Goal: Task Accomplishment & Management: Use online tool/utility

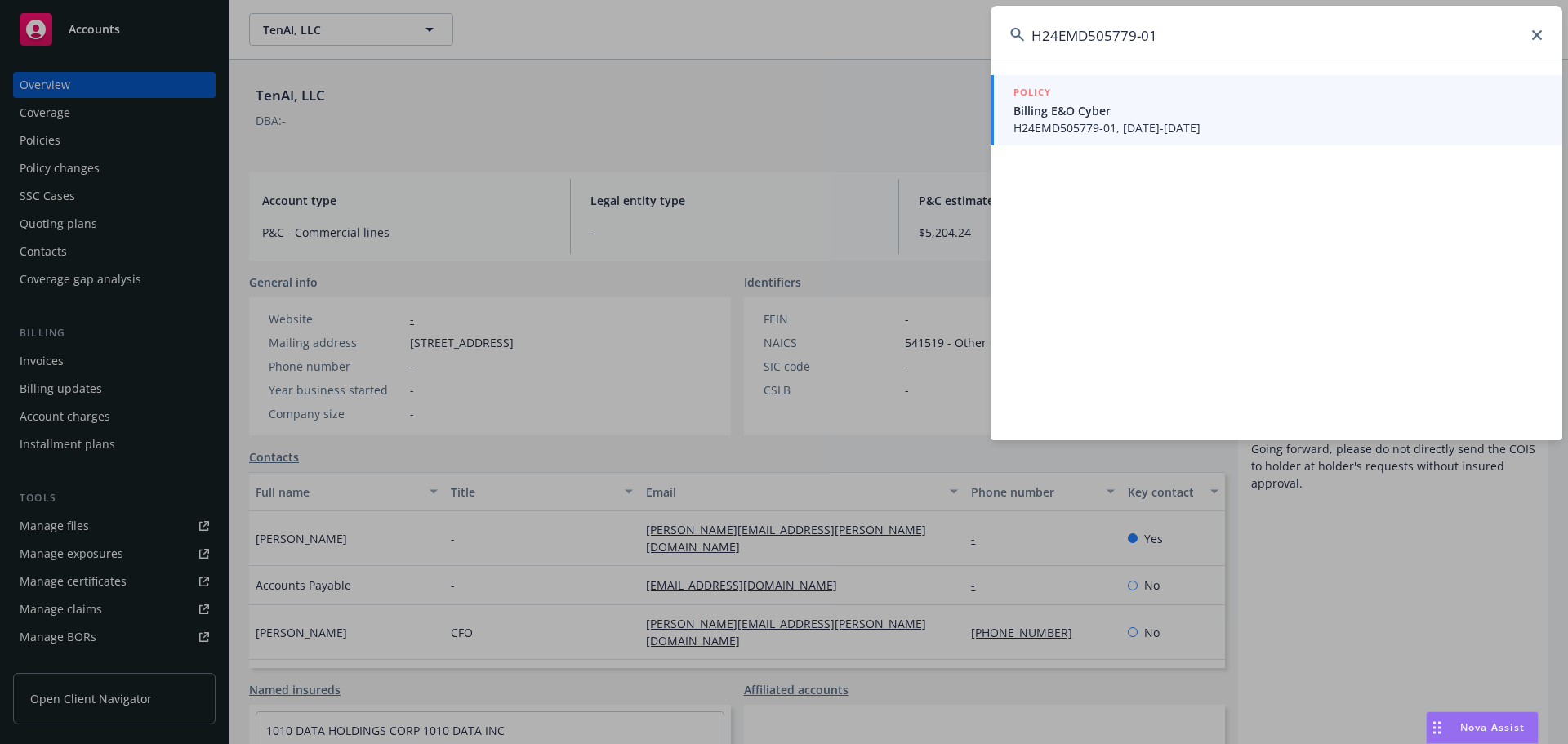
type input "H24EMD505779-01"
click at [1157, 107] on span "Billing E&O Cyber" at bounding box center [1278, 110] width 529 height 17
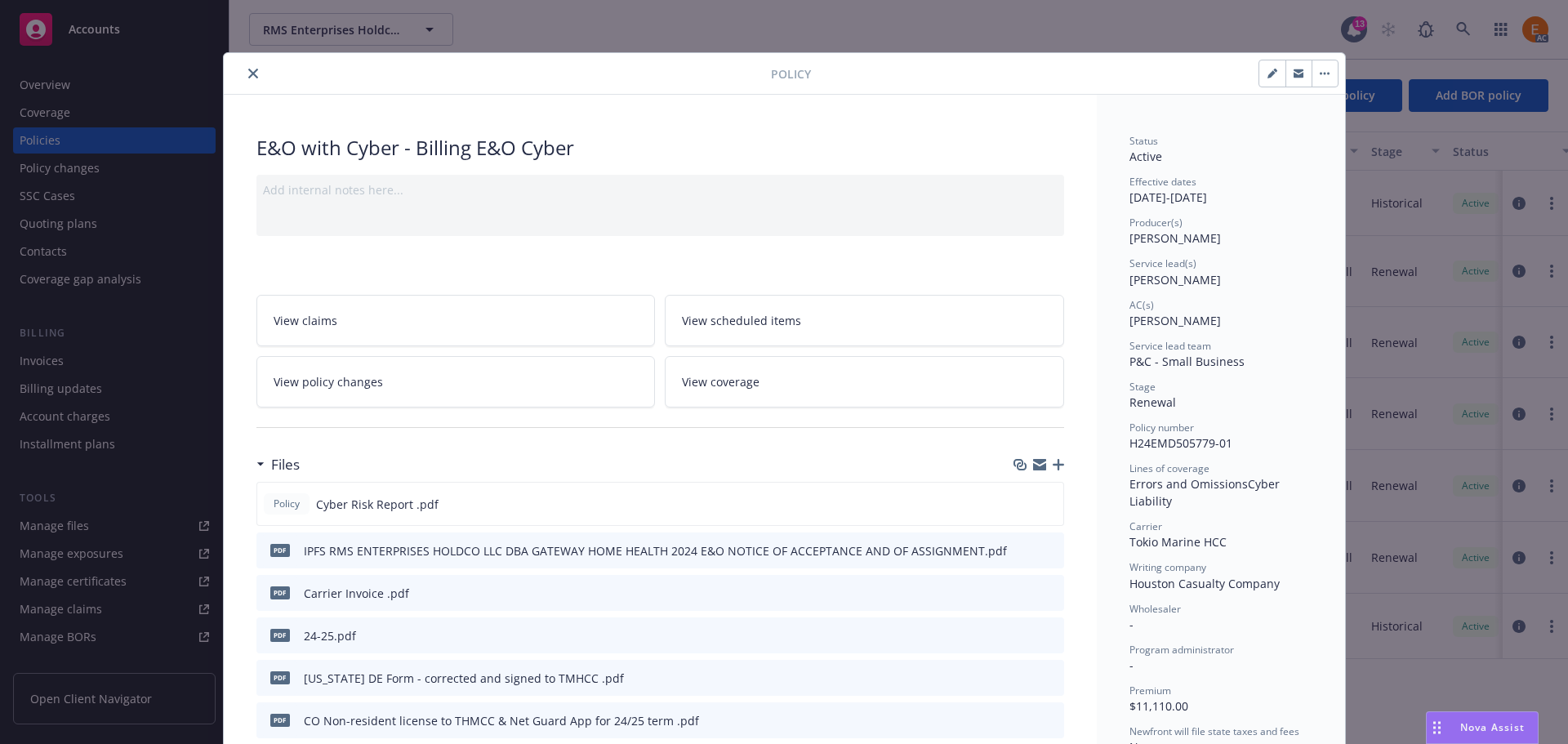
click at [242, 61] on div "Policy" at bounding box center [784, 73] width 1121 height 41
drag, startPoint x: 246, startPoint y: 76, endPoint x: 224, endPoint y: 81, distance: 22.6
click at [248, 76] on icon "close" at bounding box center [253, 74] width 10 height 10
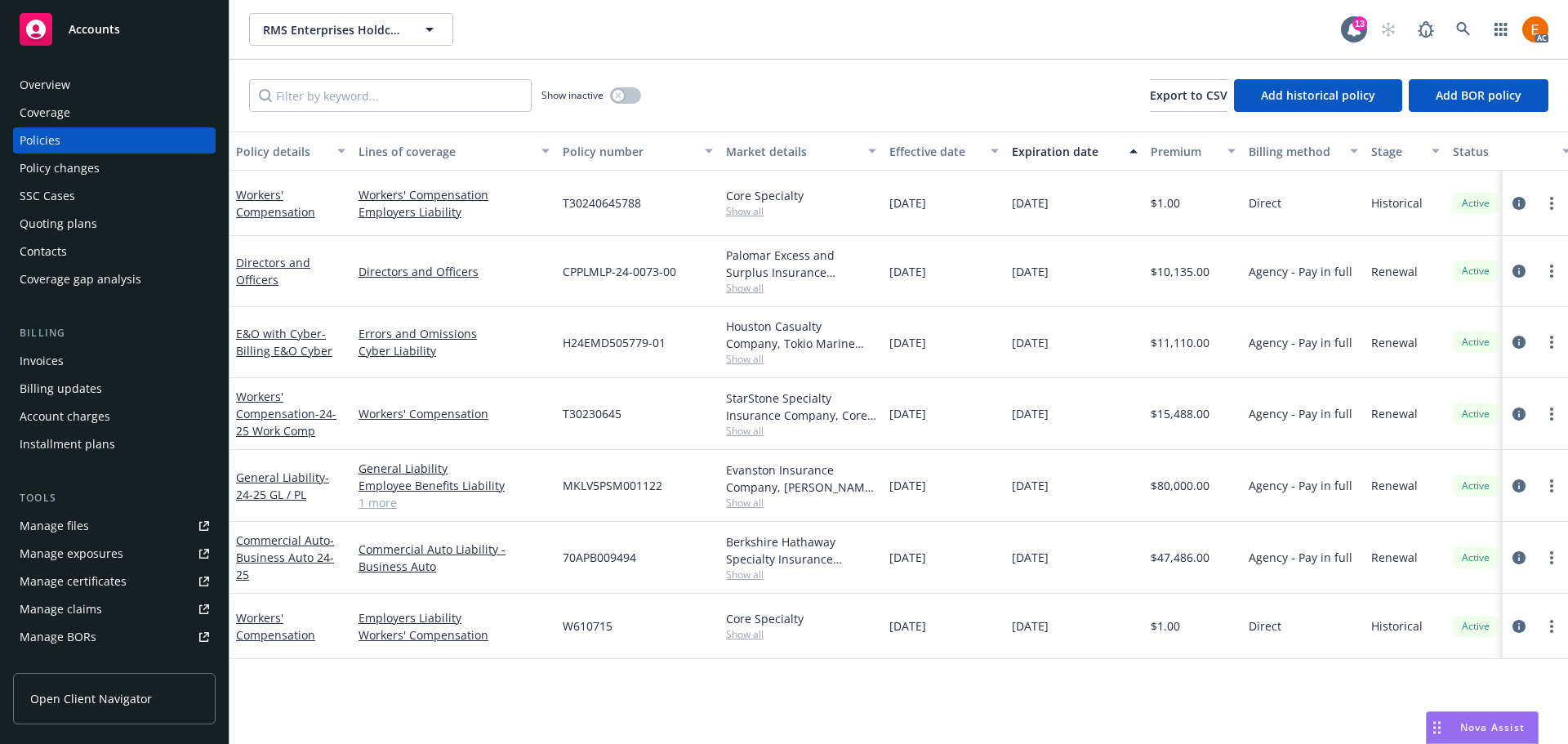
click at [97, 97] on div "Overview" at bounding box center [114, 84] width 190 height 26
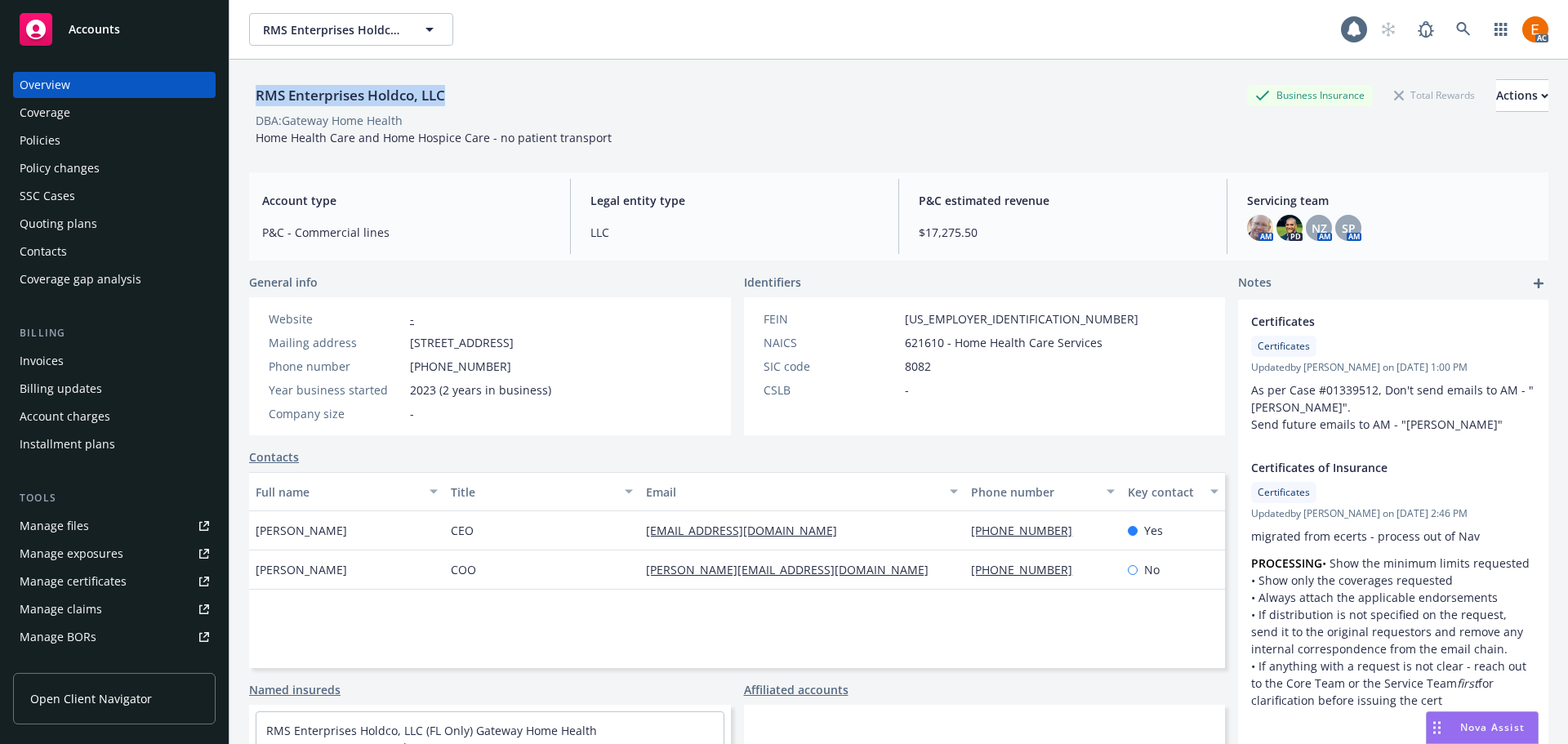
drag, startPoint x: 486, startPoint y: 96, endPoint x: 245, endPoint y: 99, distance: 241.0
click at [245, 99] on div "RMS Enterprises Holdco, LLC Business Insurance Total Rewards Actions DBA: Gatew…" at bounding box center [898, 431] width 1338 height 744
copy div "RMS Enterprises Holdco, LLC"
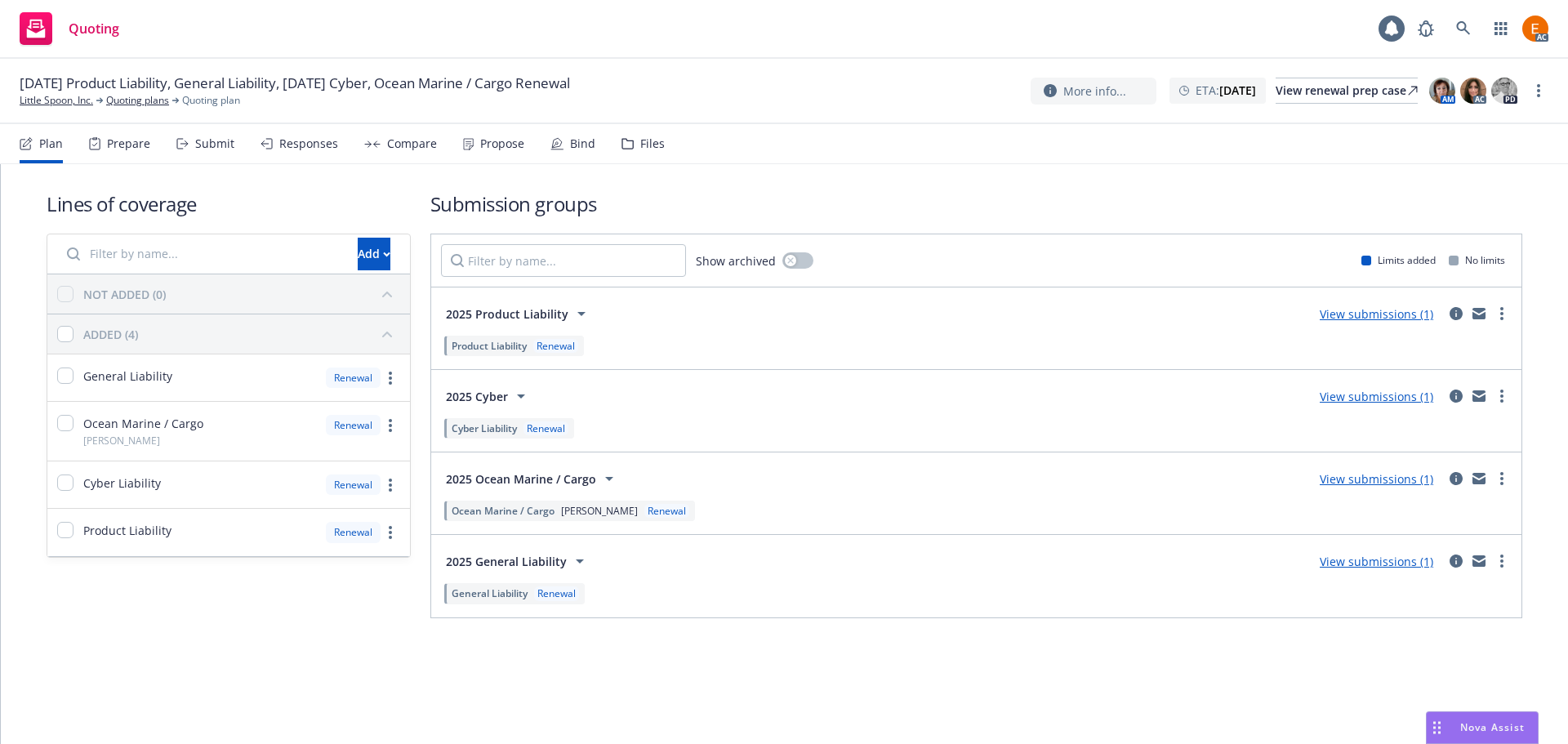
click at [644, 148] on div "Files" at bounding box center [653, 144] width 25 height 13
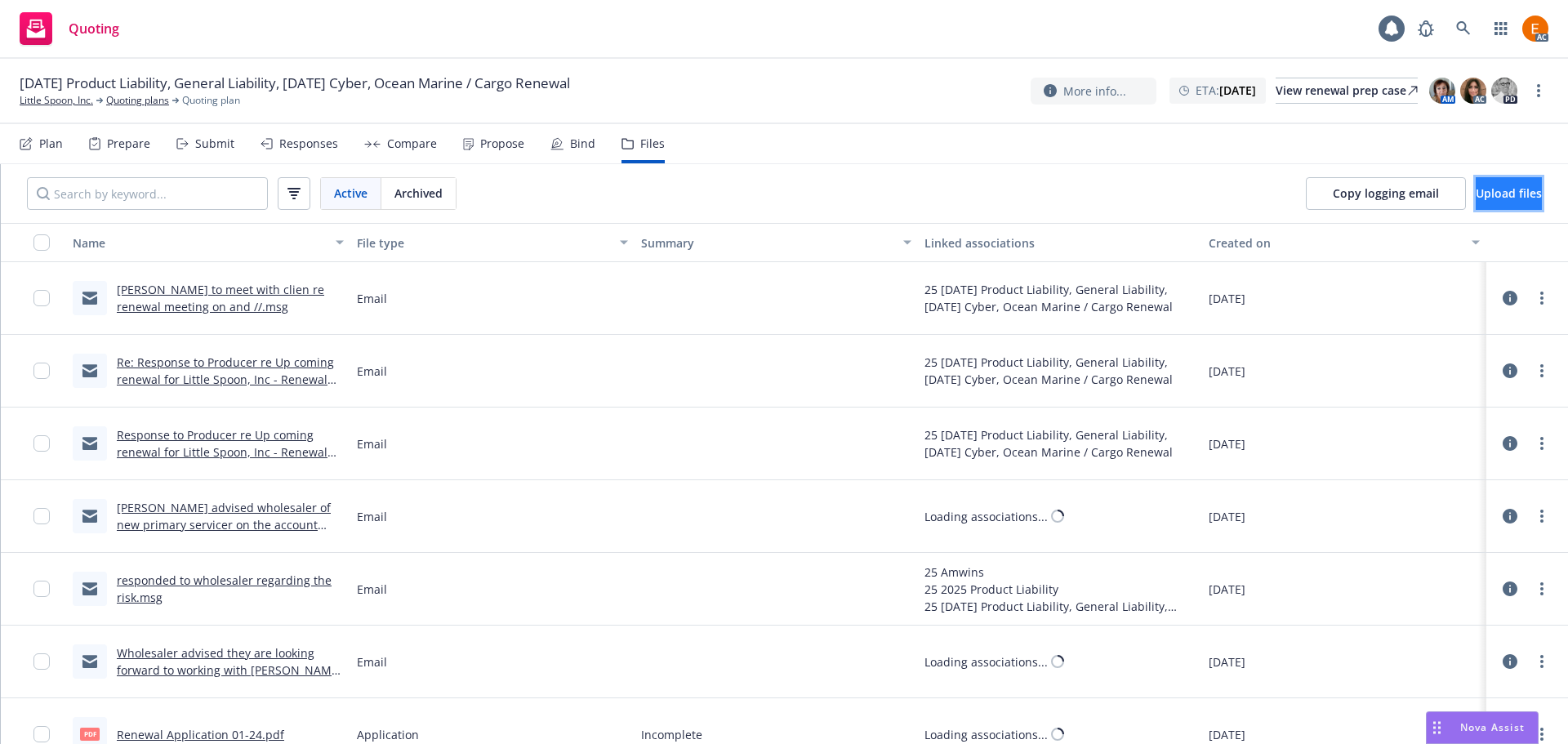
click at [1476, 178] on button "Upload files" at bounding box center [1509, 194] width 66 height 33
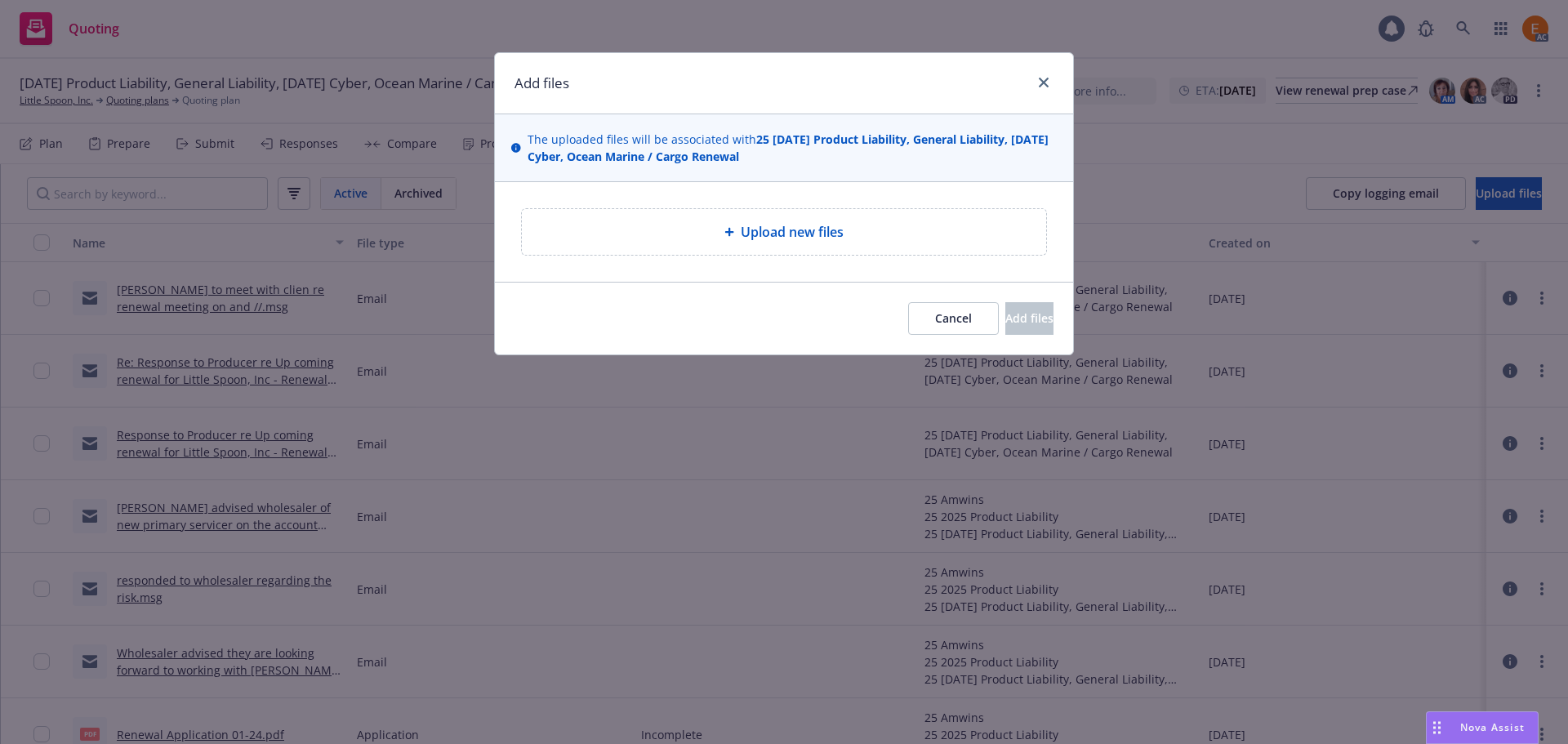
click at [737, 231] on div at bounding box center [732, 232] width 16 height 10
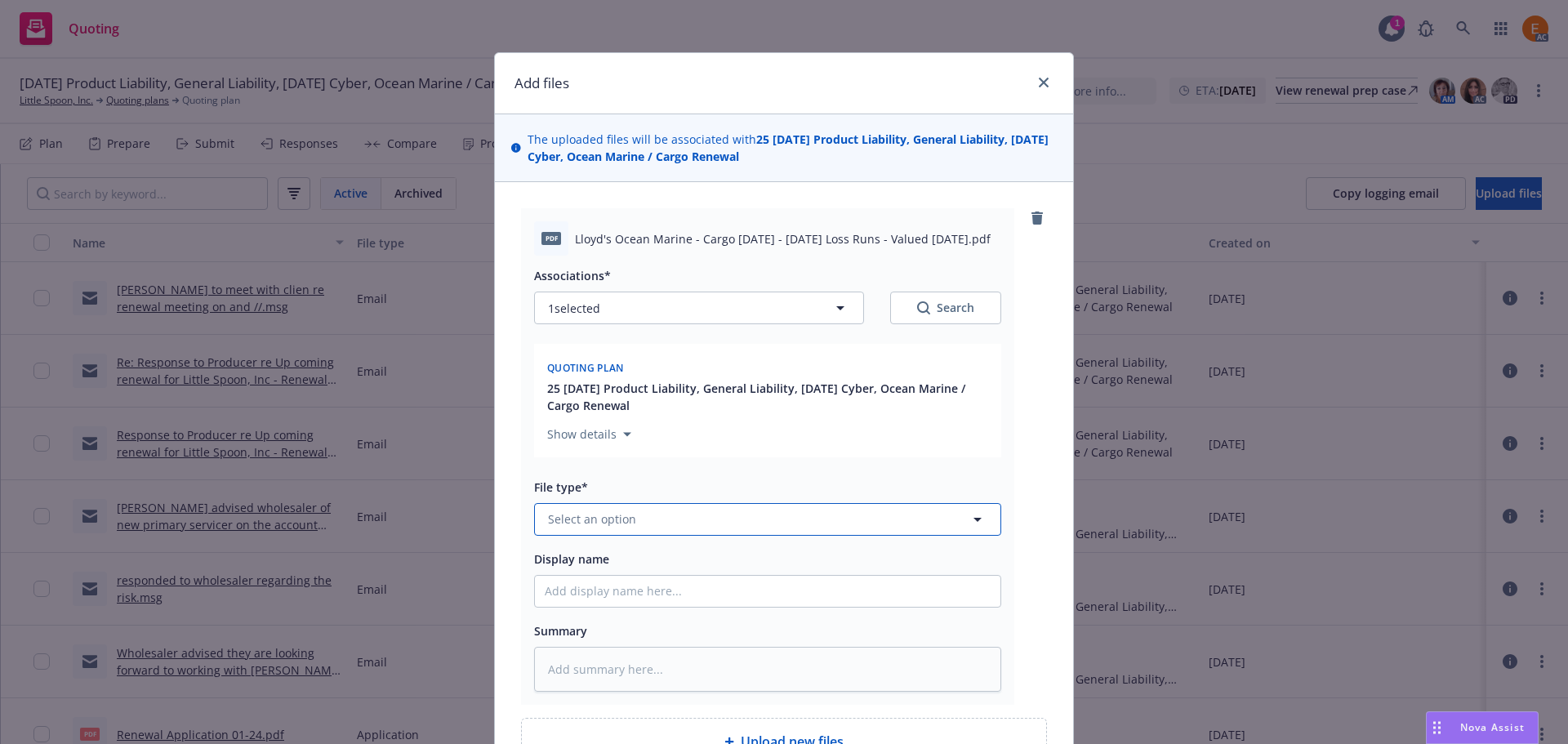
click at [750, 519] on button "Select an option" at bounding box center [767, 519] width 467 height 33
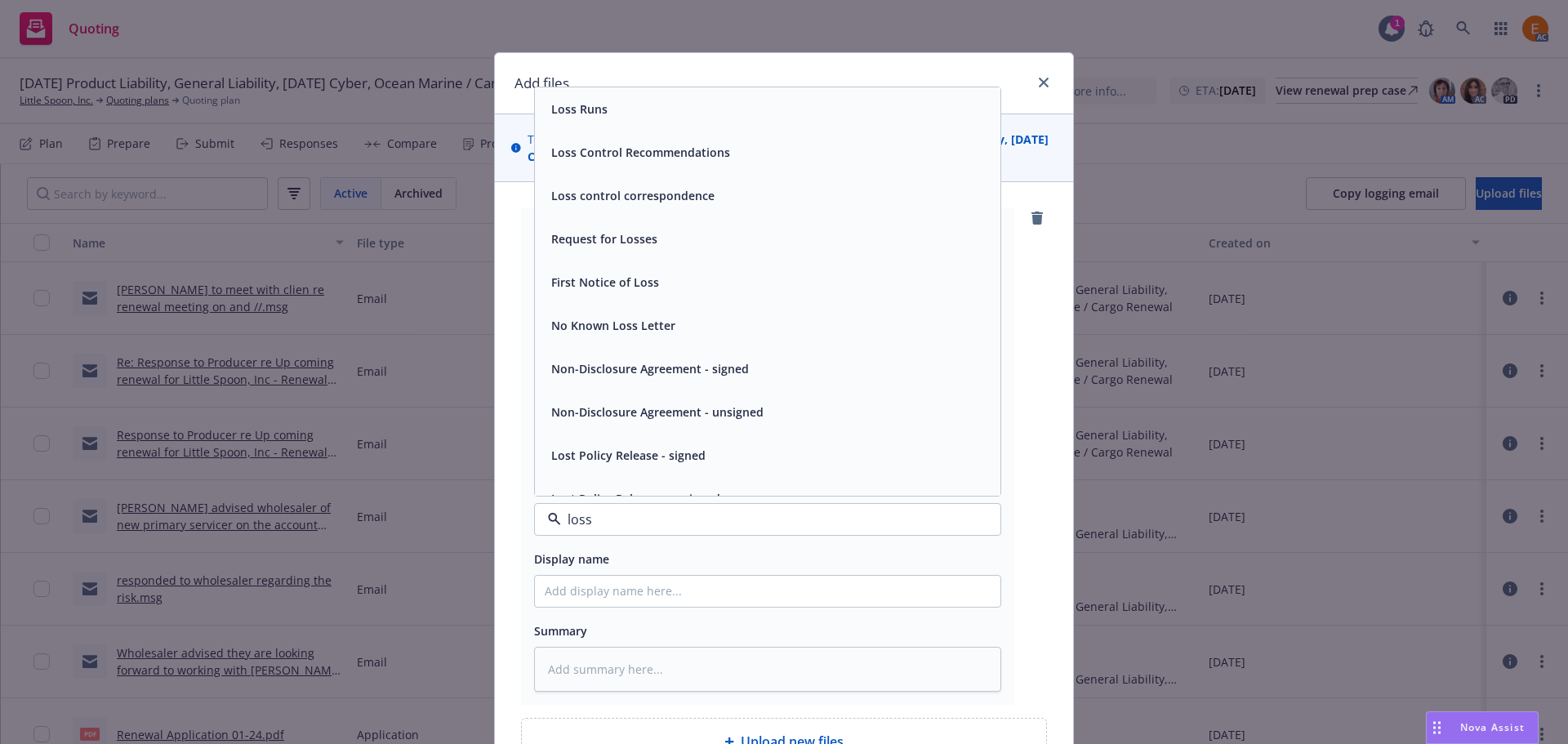
type input "loss r"
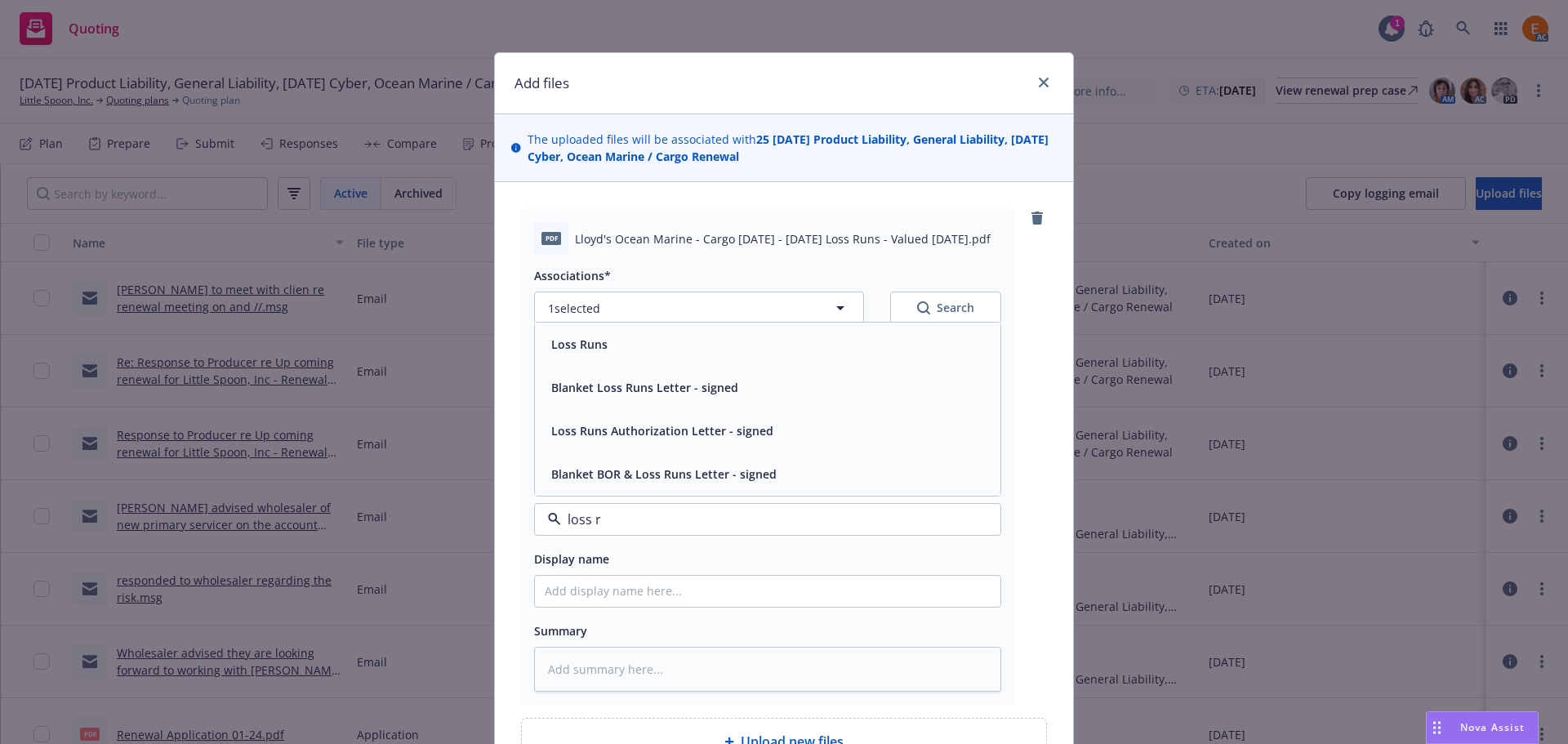
click at [667, 358] on div "Loss Runs" at bounding box center [767, 343] width 465 height 43
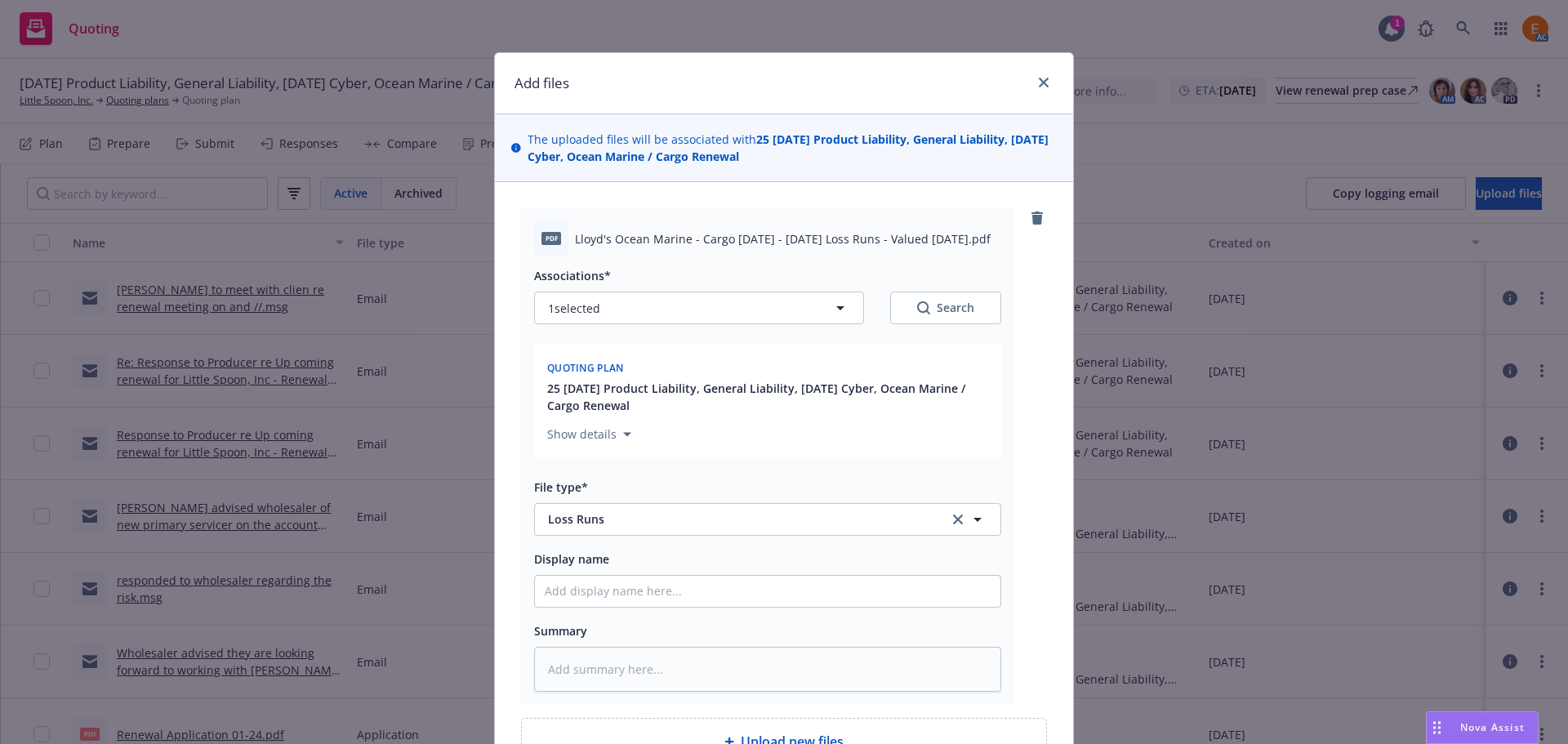
click at [973, 301] on button "Search" at bounding box center [946, 308] width 111 height 33
type textarea "x"
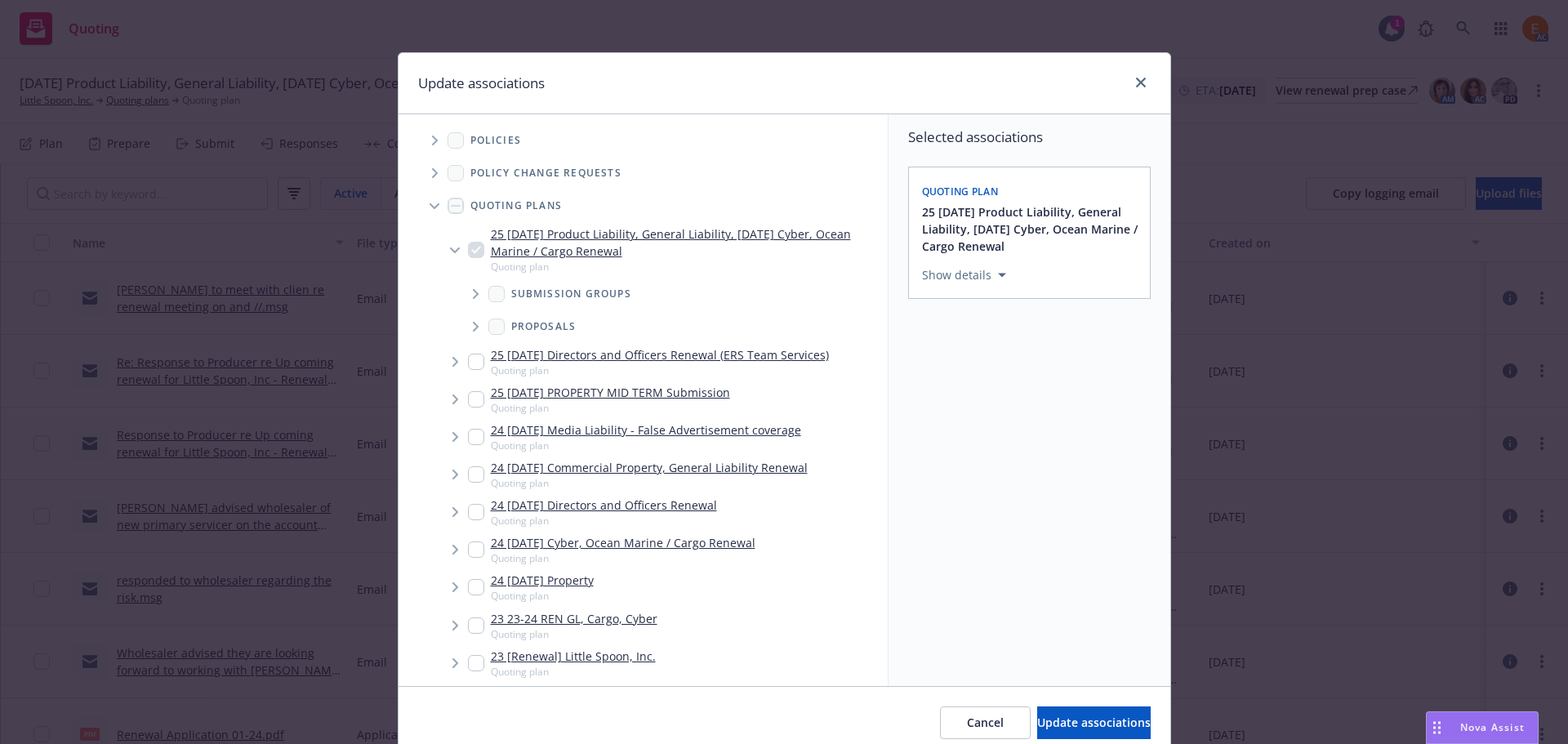
click at [429, 208] on icon "Tree Example" at bounding box center [433, 206] width 10 height 6
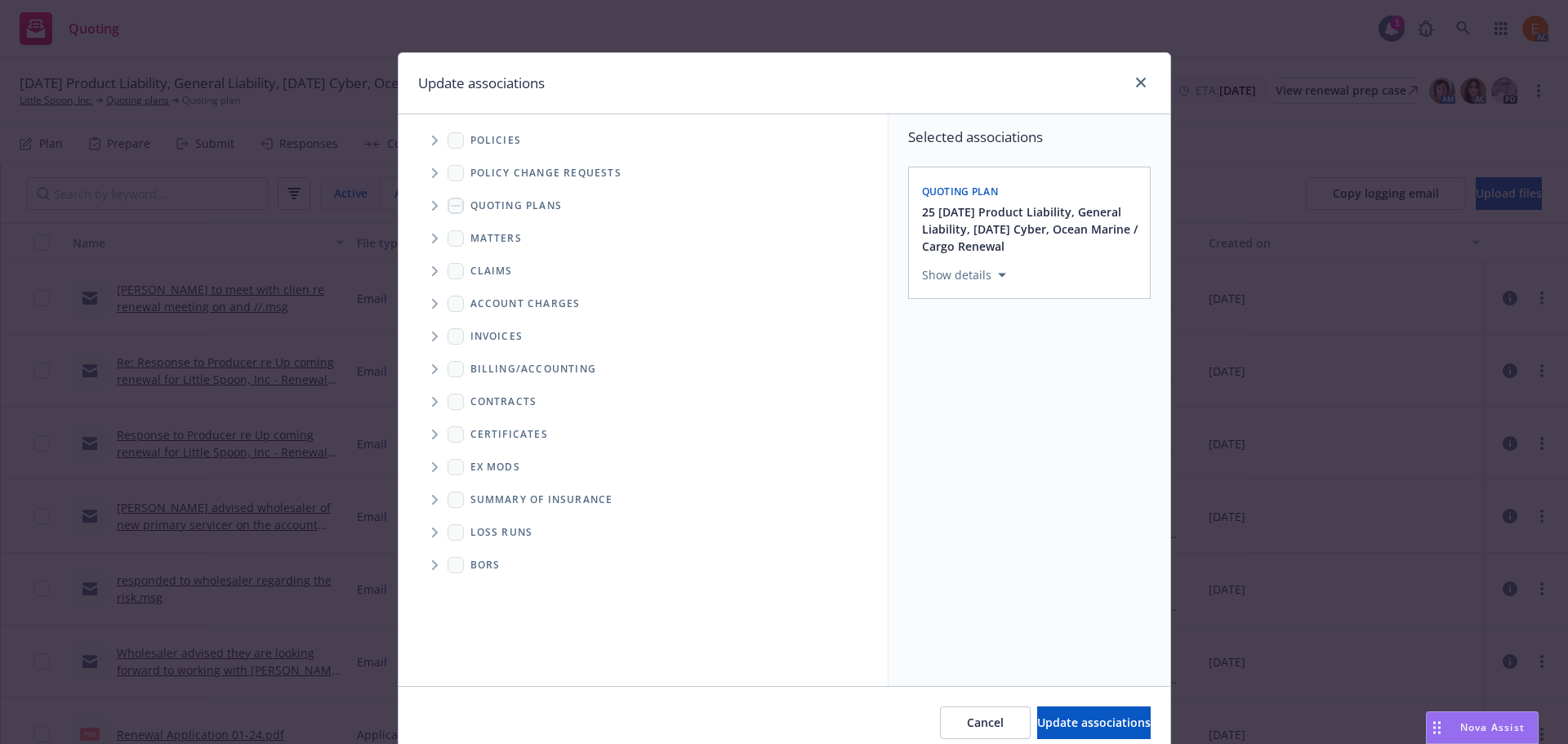
click at [431, 523] on span "Folder Tree Example" at bounding box center [433, 531] width 26 height 26
click at [501, 589] on link "2025" at bounding box center [509, 591] width 26 height 17
checkbox input "true"
click at [1037, 712] on button "Update associations" at bounding box center [1093, 722] width 113 height 33
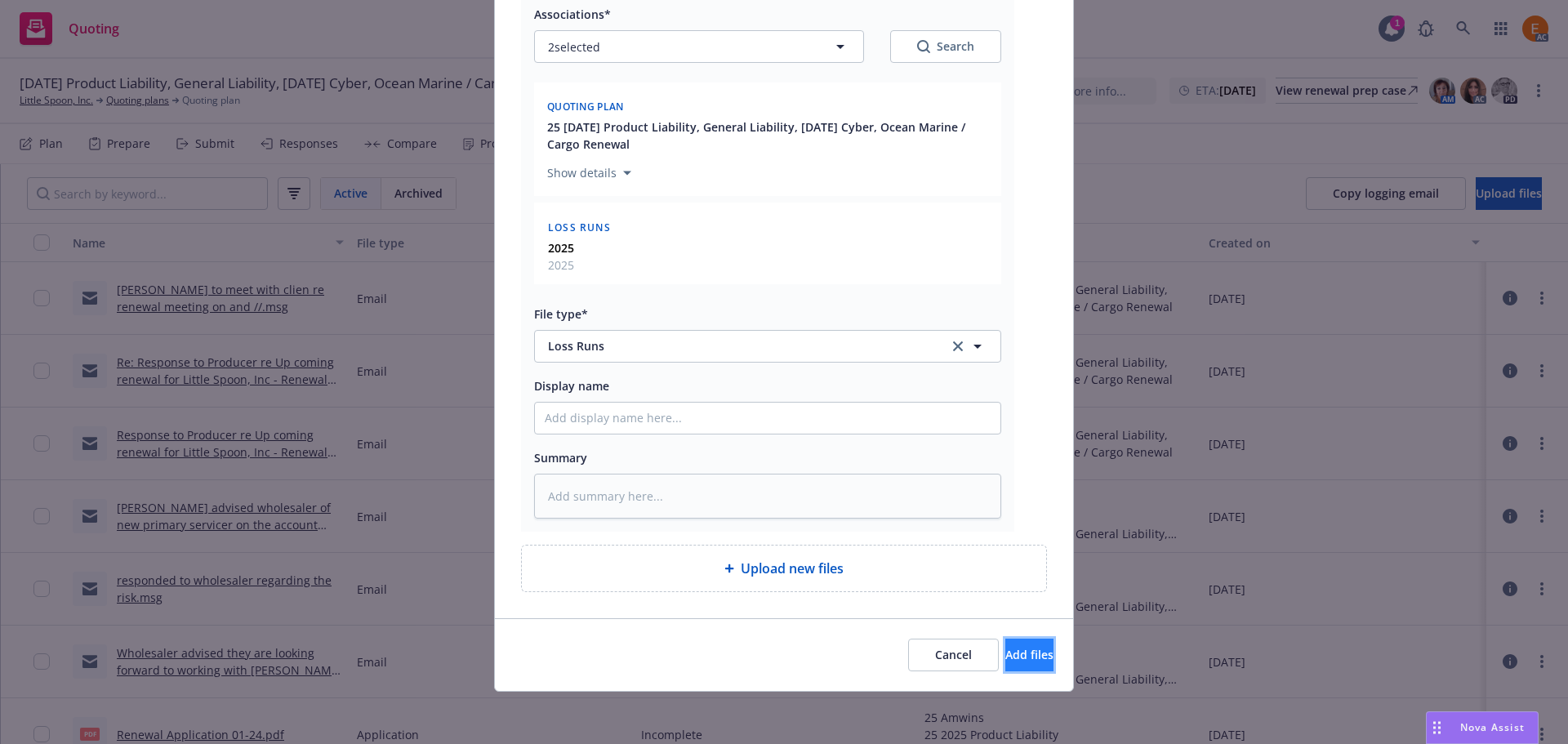
click at [1005, 650] on span "Add files" at bounding box center [1029, 654] width 48 height 15
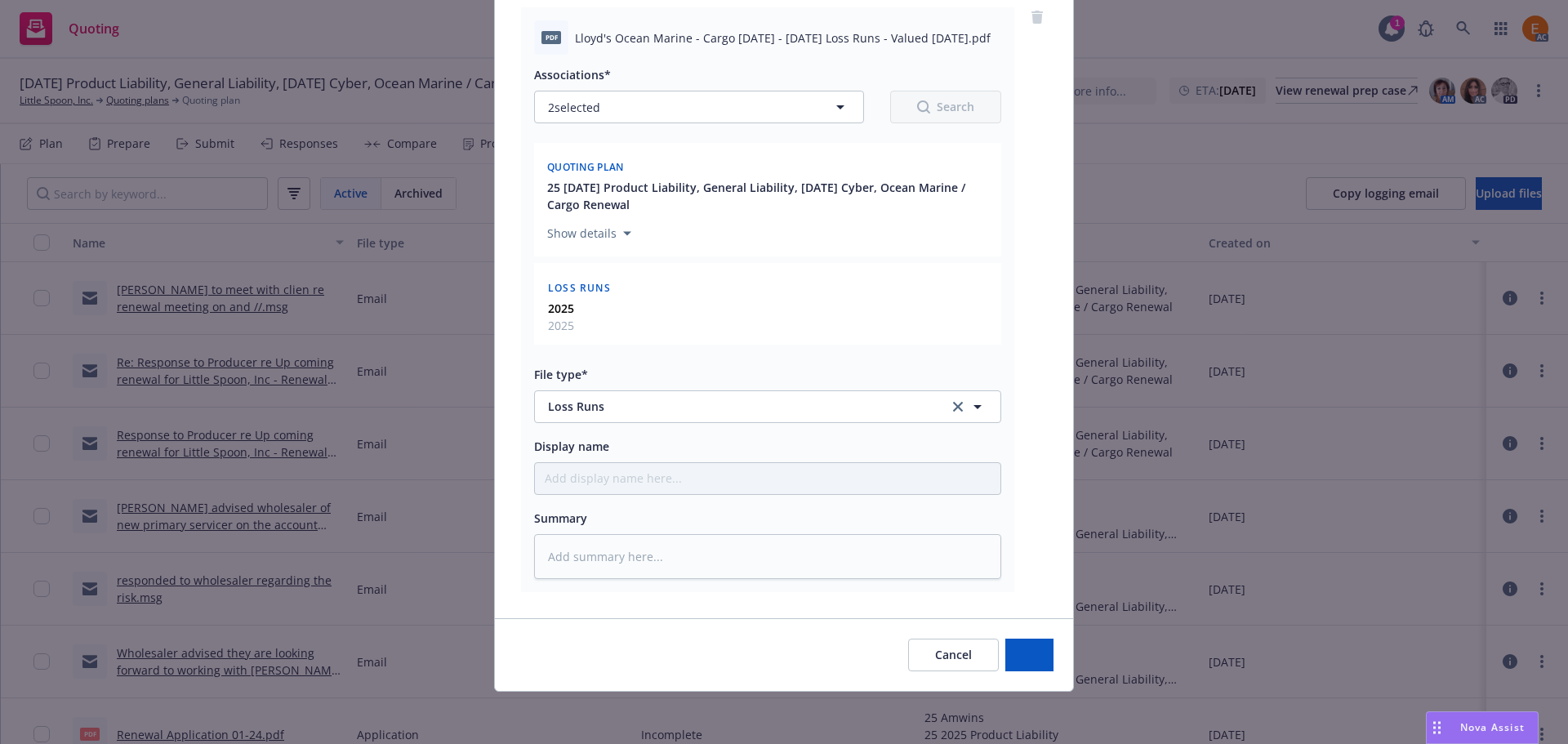
scroll to position [200, 0]
type textarea "x"
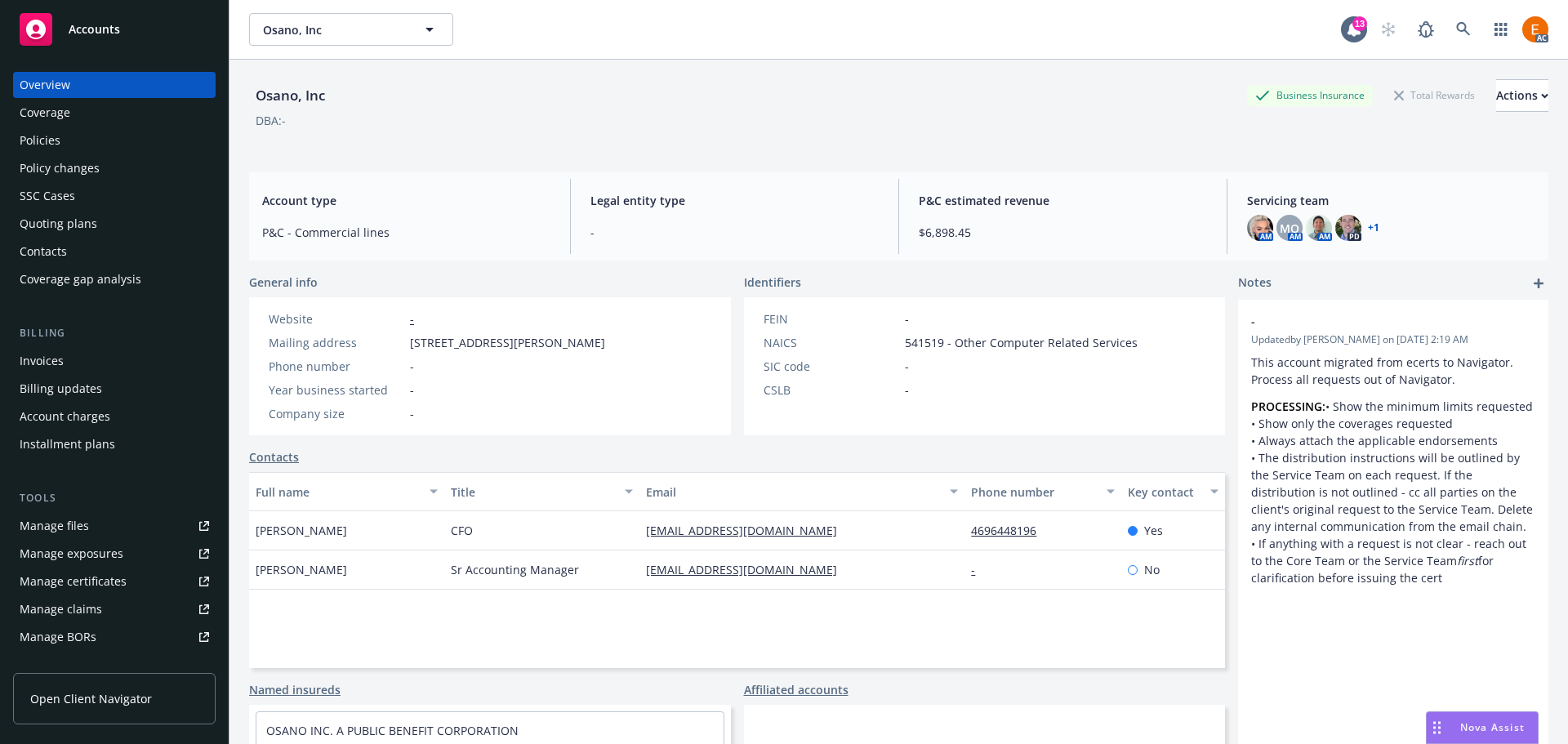
click at [155, 223] on div "Quoting plans" at bounding box center [114, 223] width 190 height 26
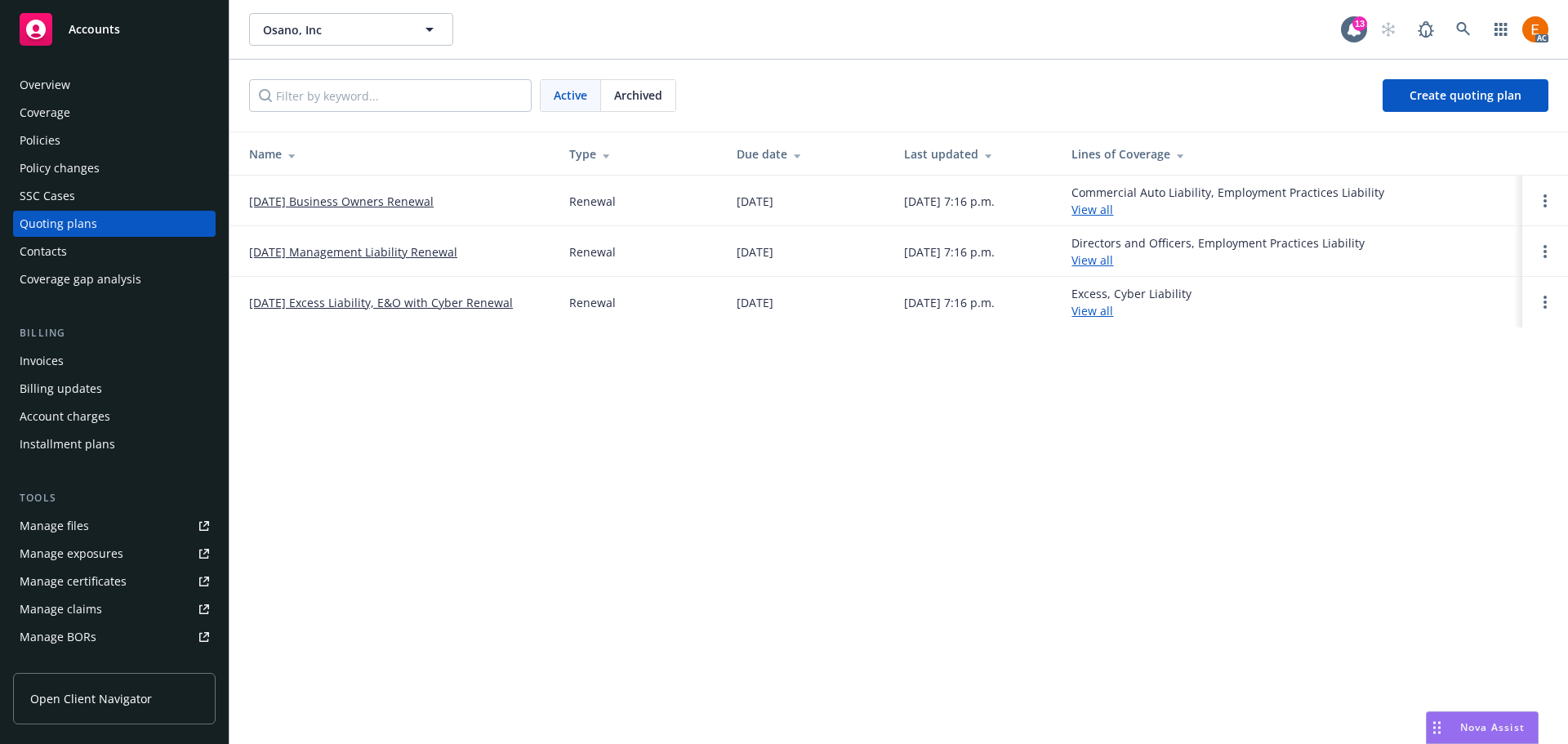
click at [398, 199] on link "11/21/25 Business Owners Renewal" at bounding box center [341, 201] width 184 height 17
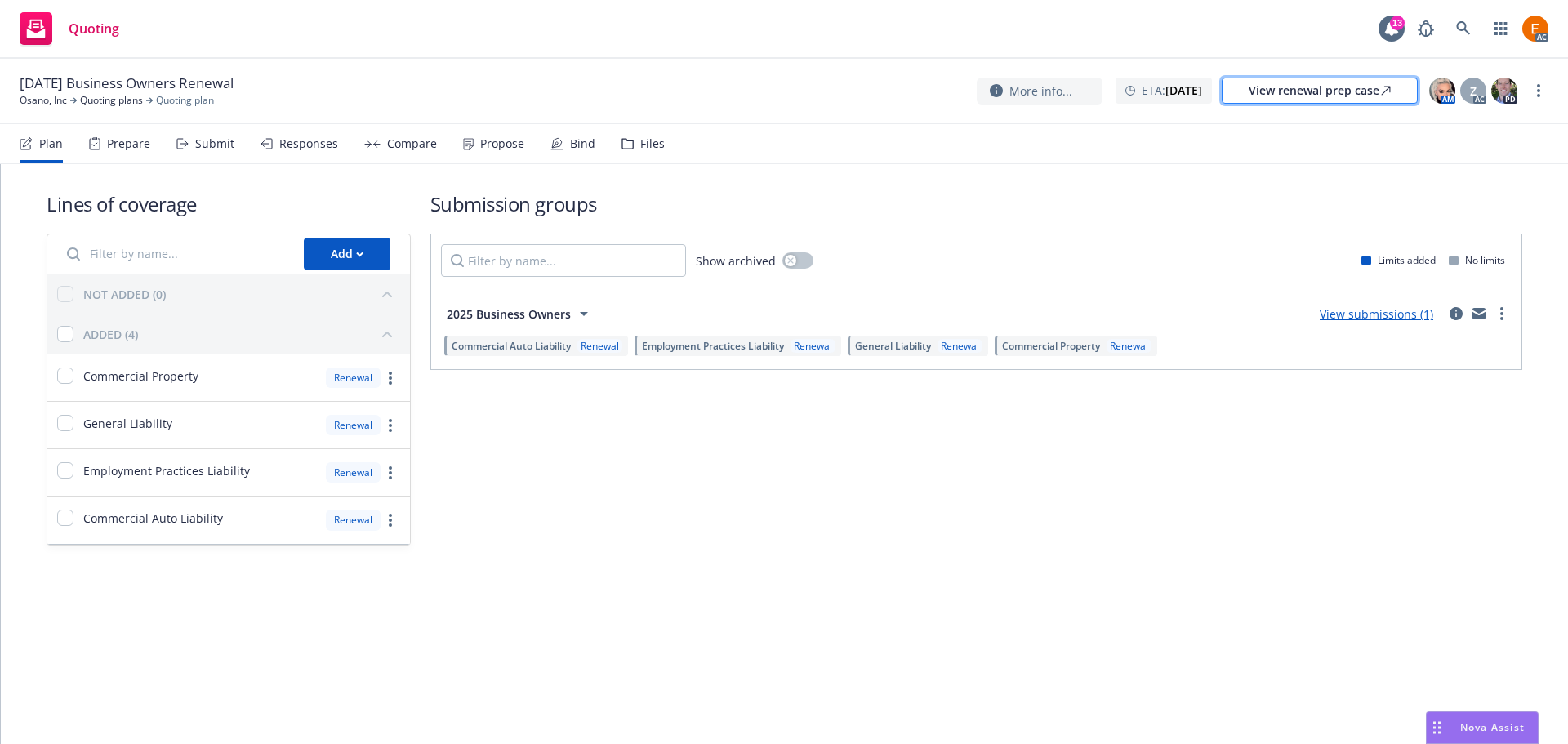
click at [1303, 96] on div "View renewal prep case" at bounding box center [1320, 91] width 142 height 25
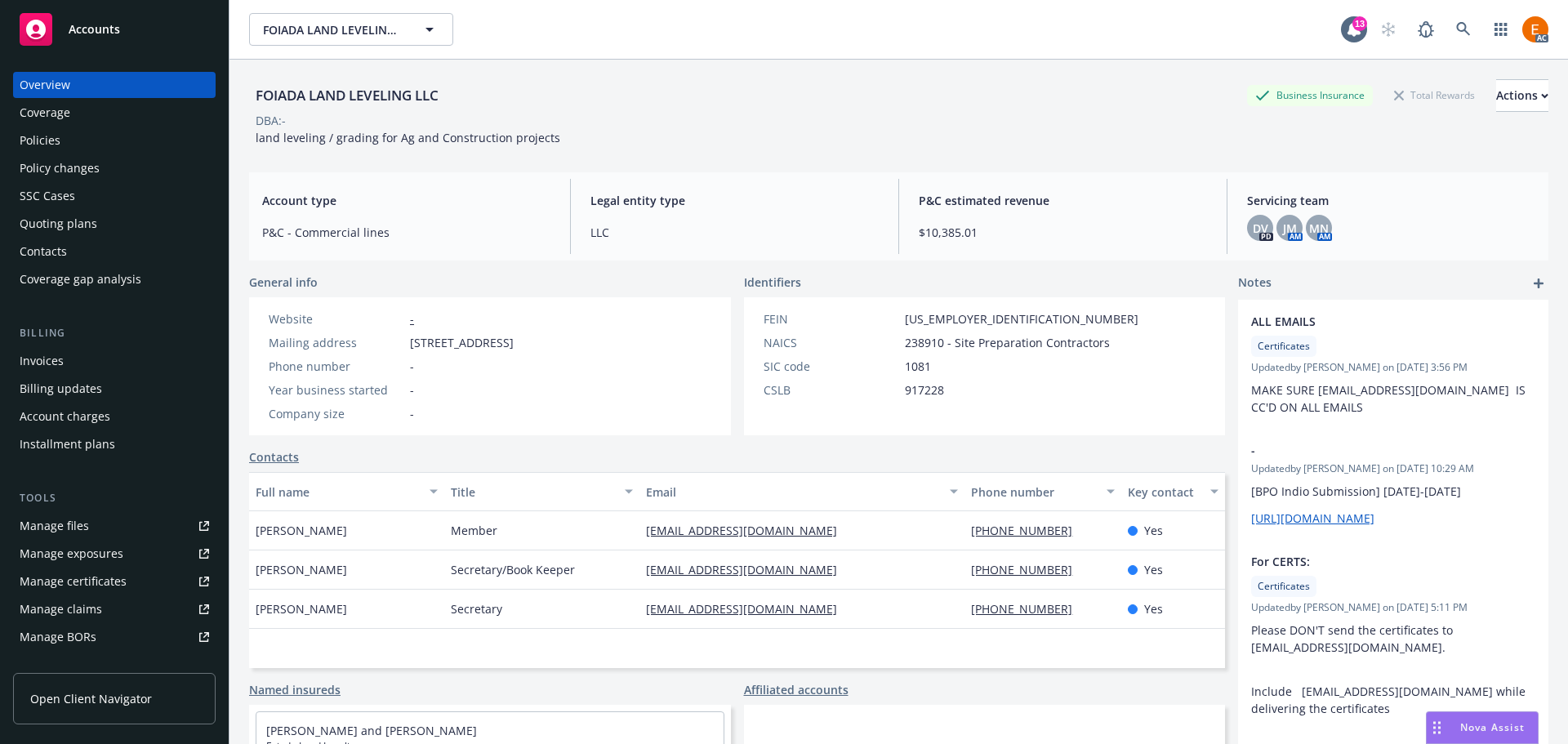
click at [132, 239] on div "Contacts" at bounding box center [114, 251] width 190 height 26
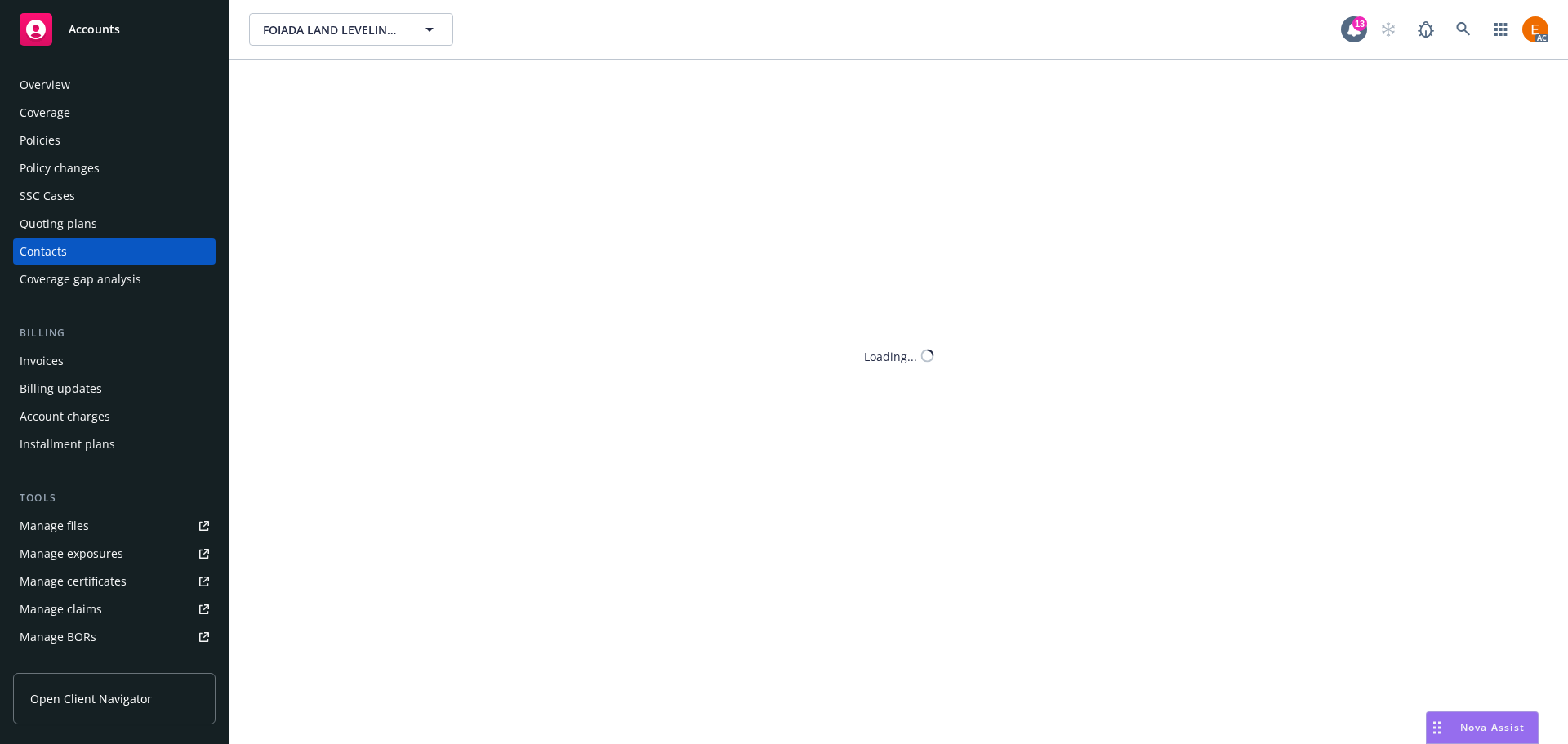
click at [146, 224] on div "Quoting plans" at bounding box center [114, 223] width 190 height 26
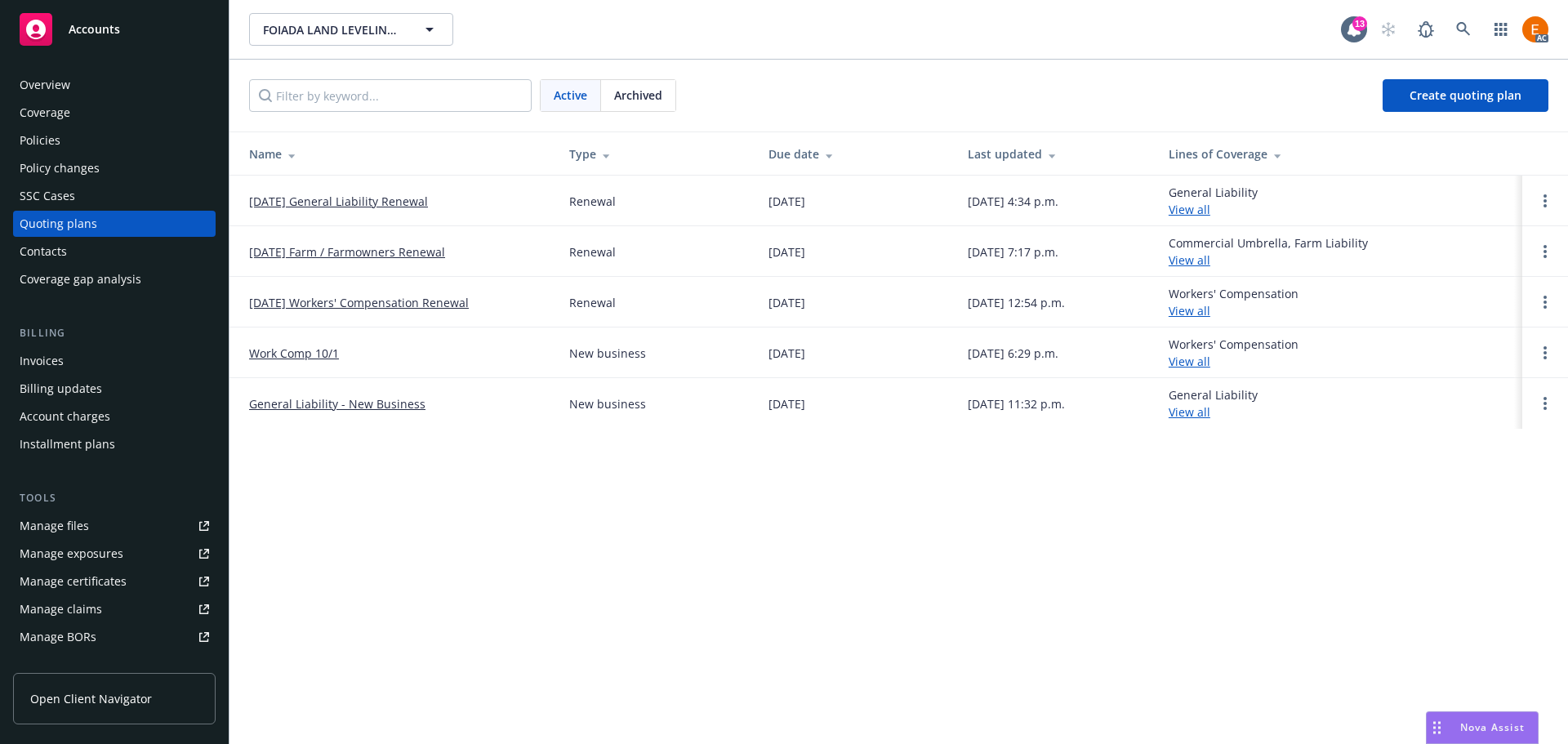
click at [318, 250] on link "11/21/25 Farm / Farmowners Renewal" at bounding box center [347, 252] width 196 height 17
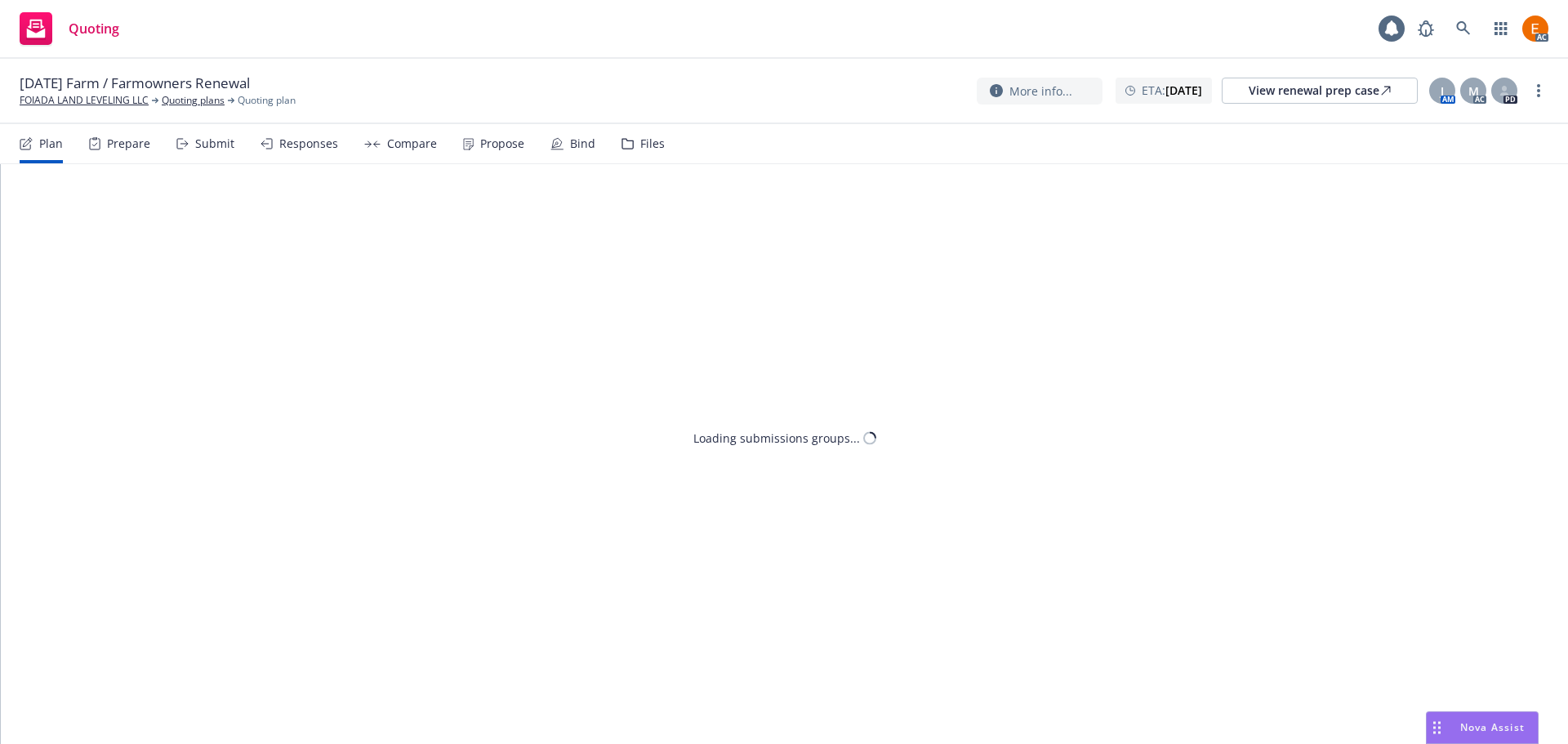
click at [1317, 106] on div "[DATE] Farm / Farmowners Renewal FOIADA LAND LEVELING LLC Quoting plans Quoting…" at bounding box center [784, 91] width 1529 height 35
click at [1317, 92] on div "View renewal prep case" at bounding box center [1320, 91] width 142 height 25
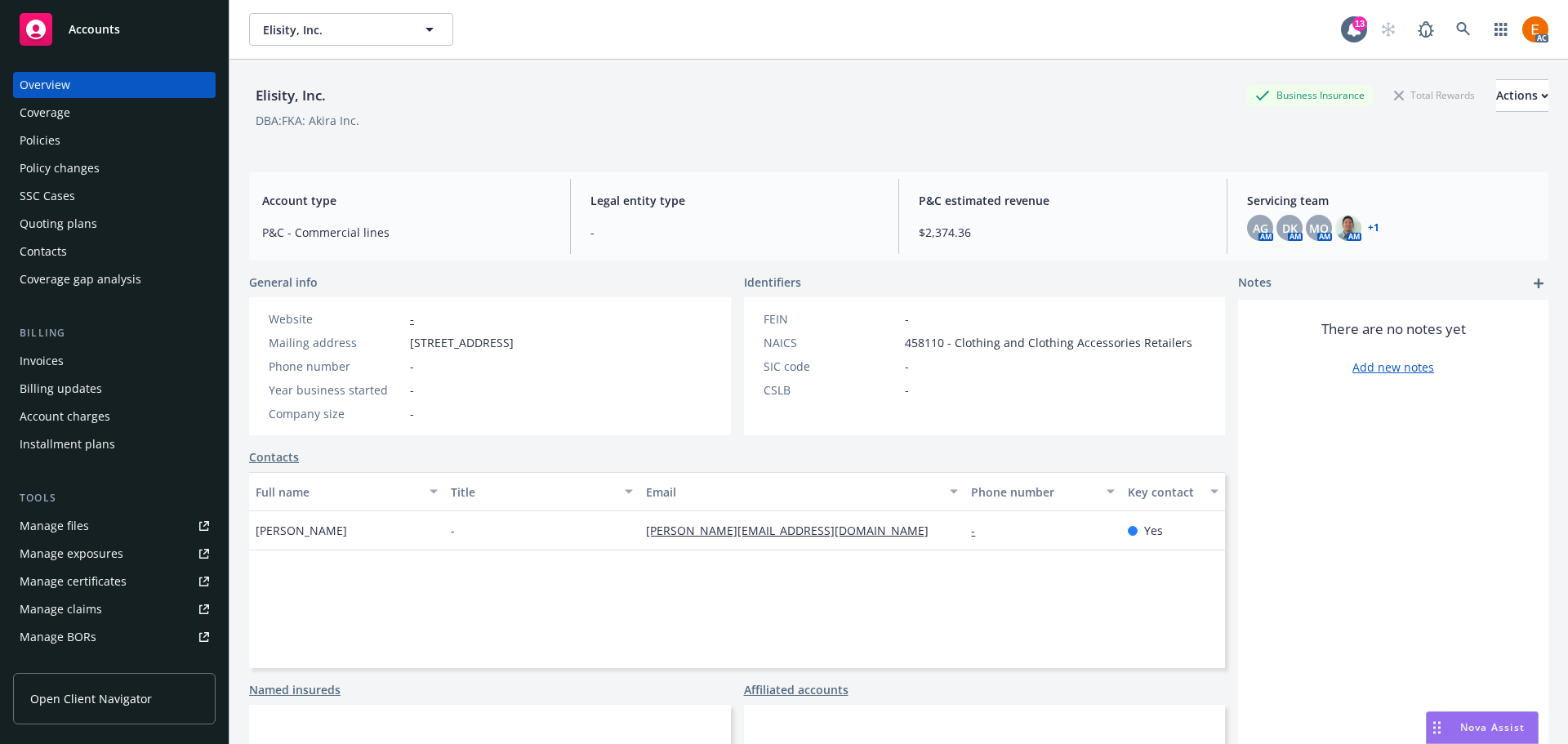
click at [105, 227] on div "Quoting plans" at bounding box center [114, 223] width 190 height 26
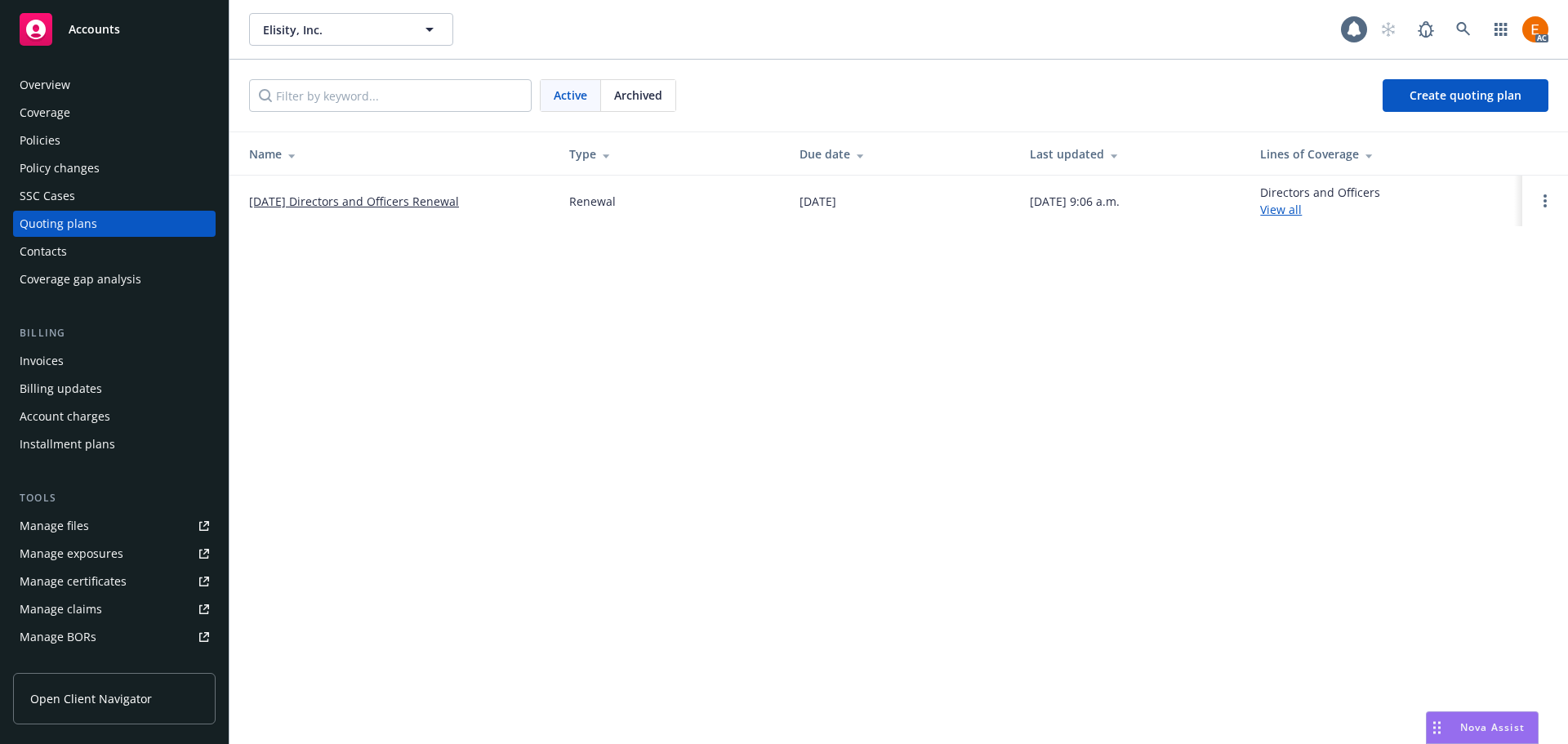
click at [360, 209] on link "[DATE] Directors and Officers Renewal" at bounding box center [354, 201] width 210 height 17
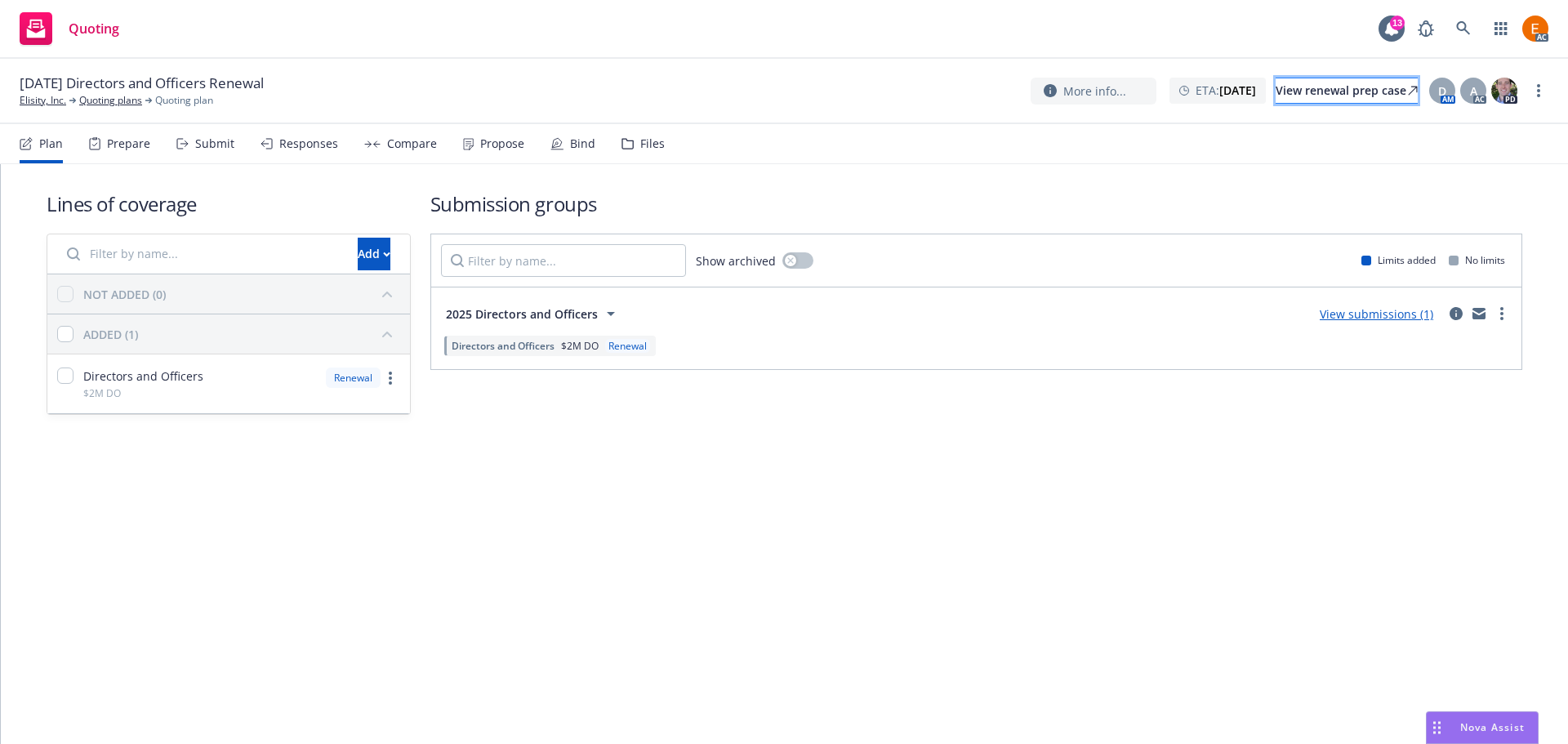
click at [1346, 82] on div "View renewal prep case" at bounding box center [1346, 91] width 142 height 25
click at [643, 151] on div "Files" at bounding box center [643, 143] width 43 height 39
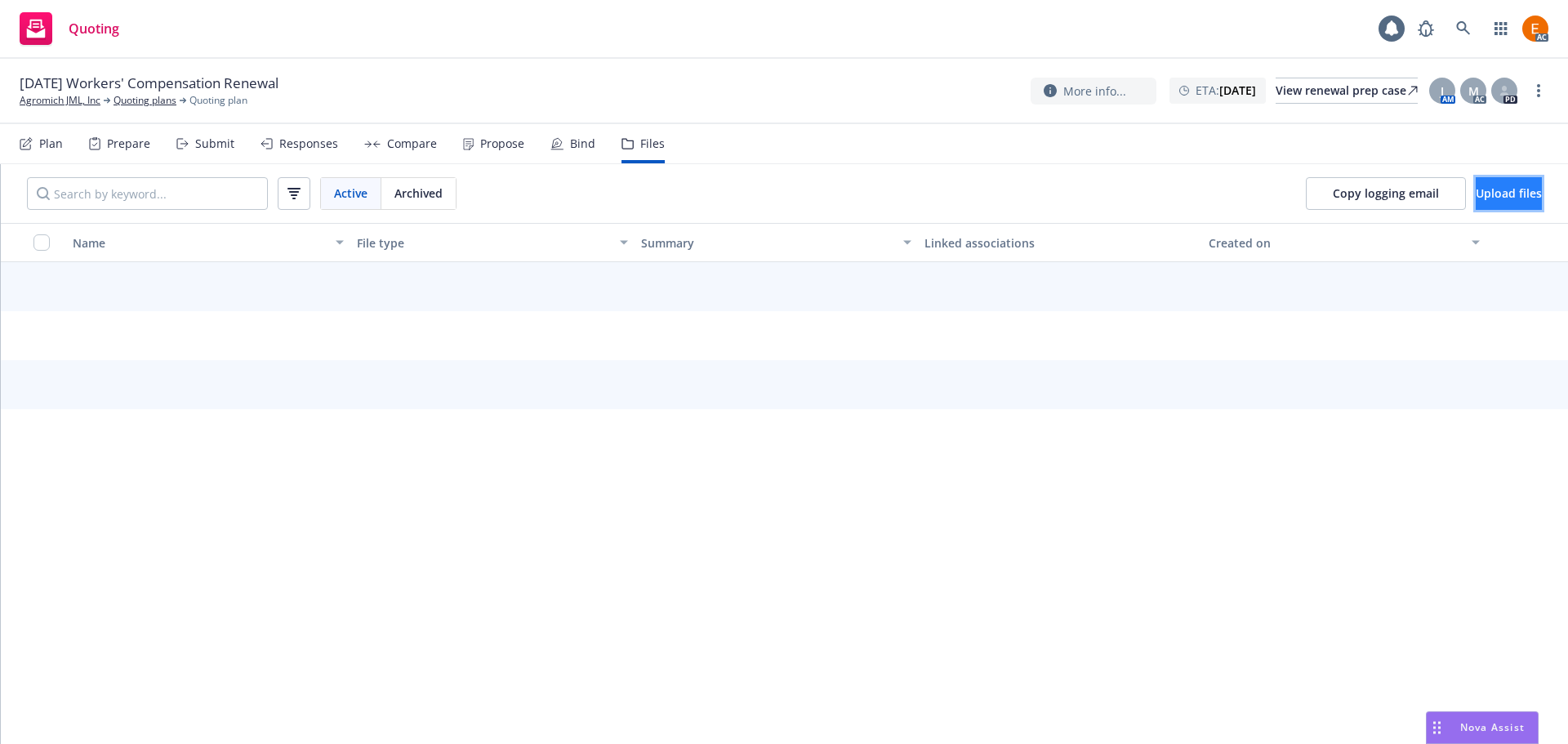
click at [1521, 190] on button "Upload files" at bounding box center [1509, 194] width 66 height 33
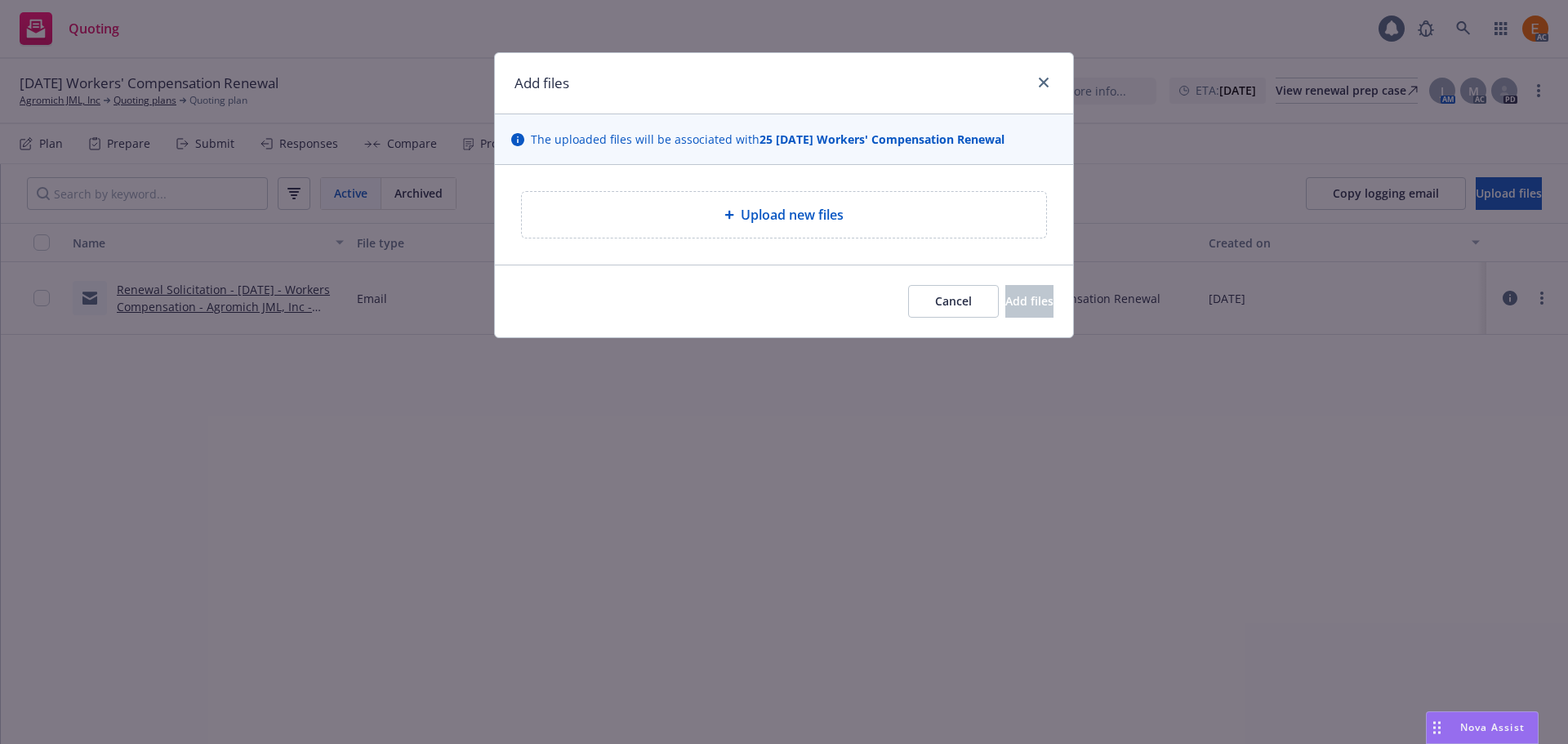
click at [909, 229] on div "Upload new files" at bounding box center [784, 215] width 525 height 46
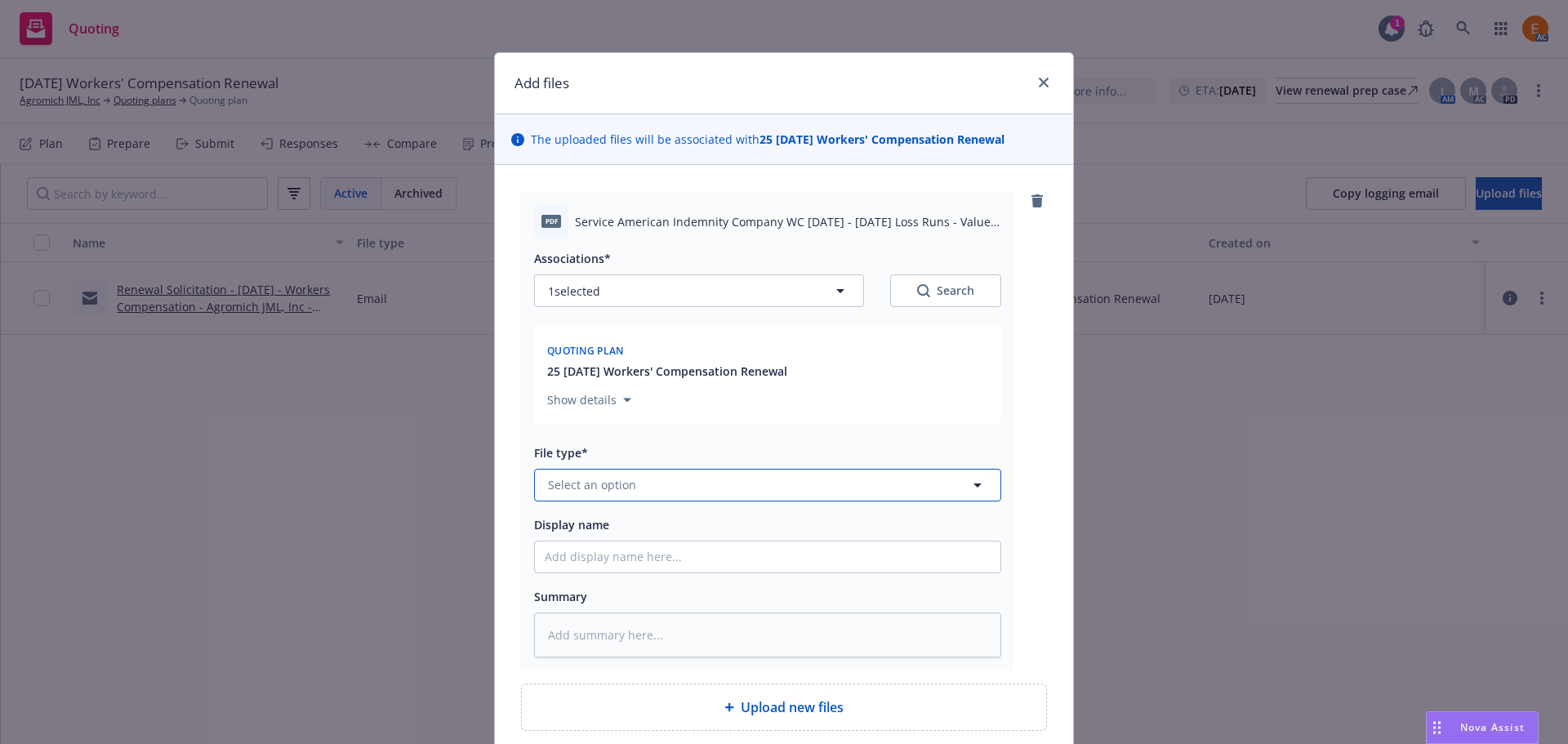
click at [679, 485] on button "Select an option" at bounding box center [767, 485] width 467 height 33
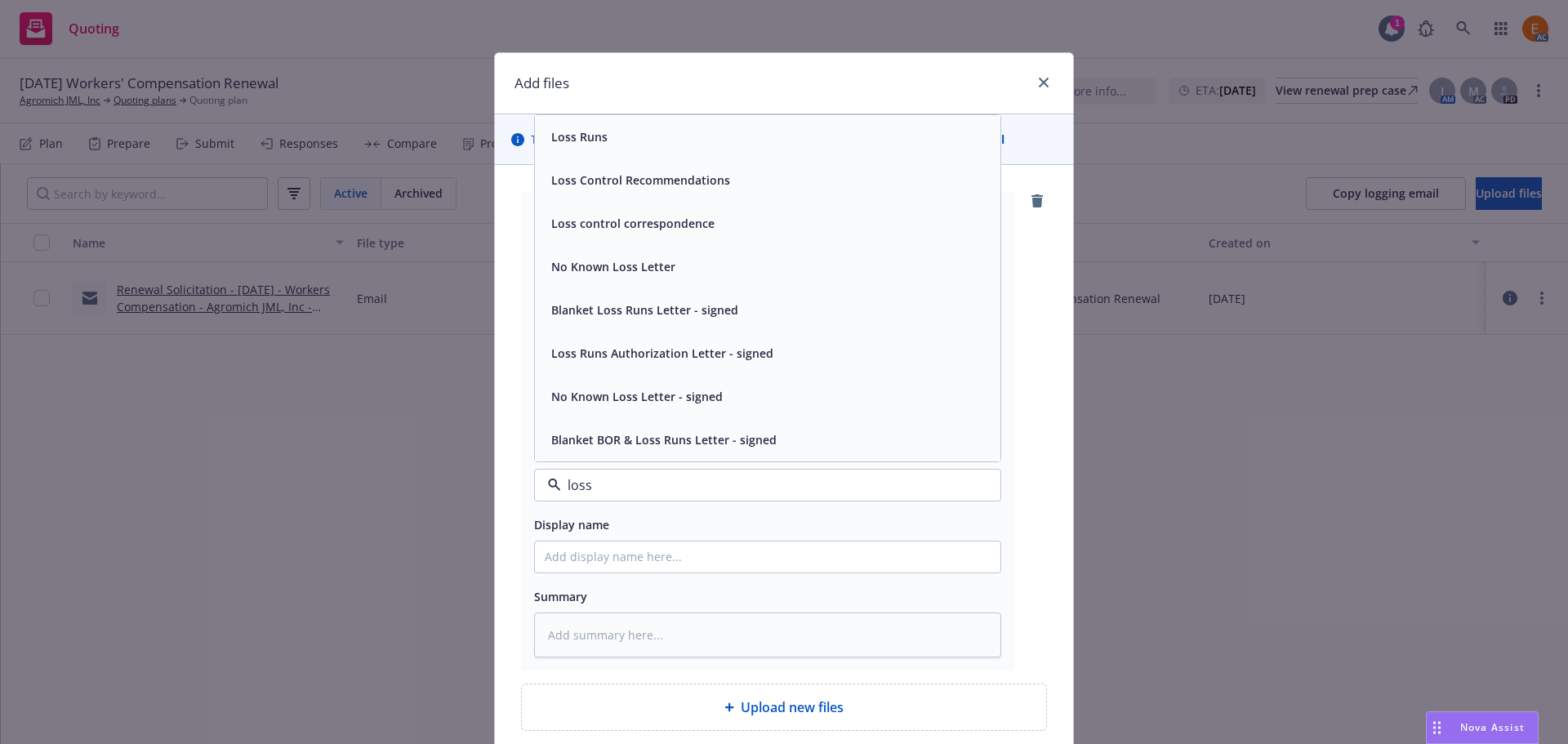
type input "loss r"
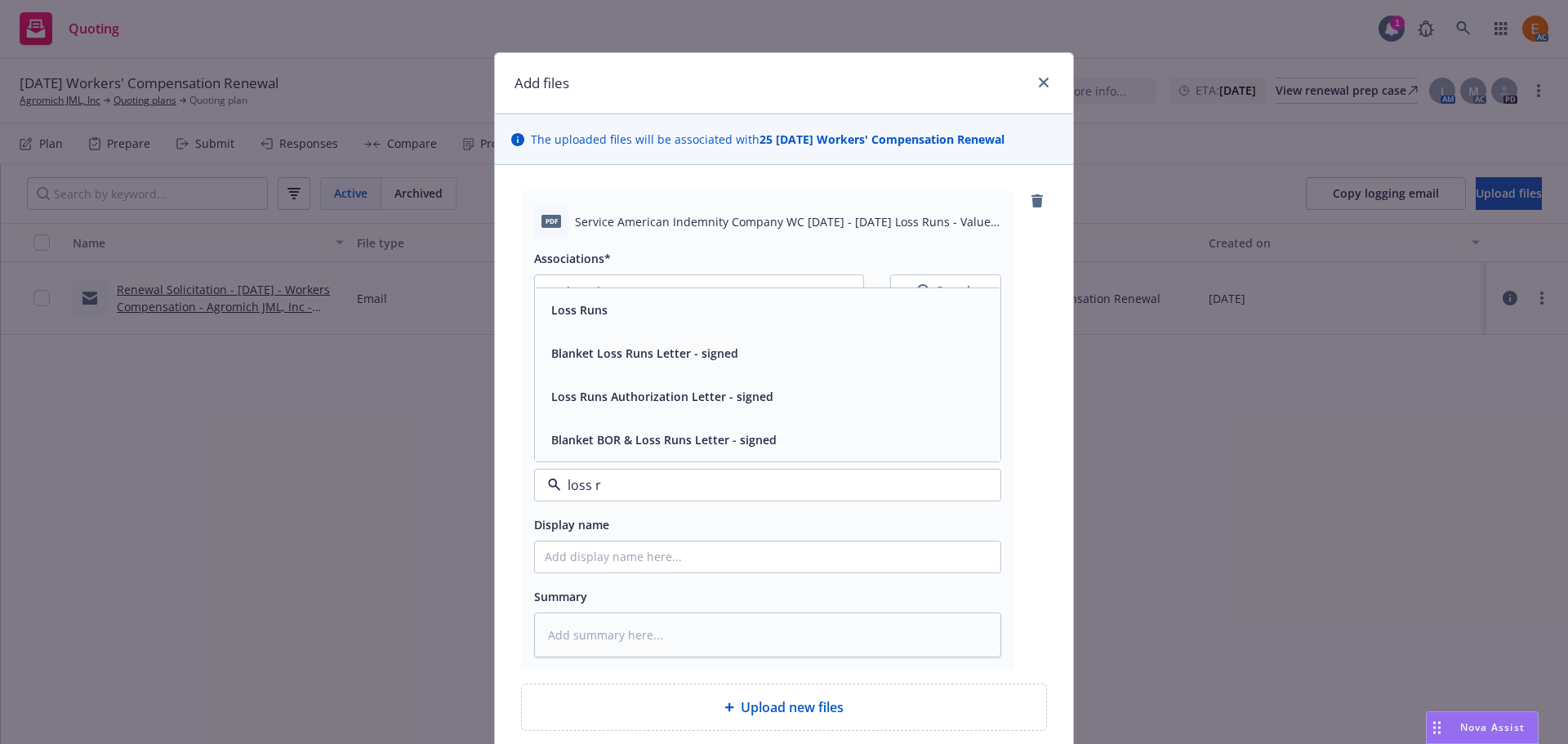
drag, startPoint x: 597, startPoint y: 324, endPoint x: 609, endPoint y: 315, distance: 15.0
click at [597, 321] on div "Loss Runs" at bounding box center [767, 310] width 465 height 43
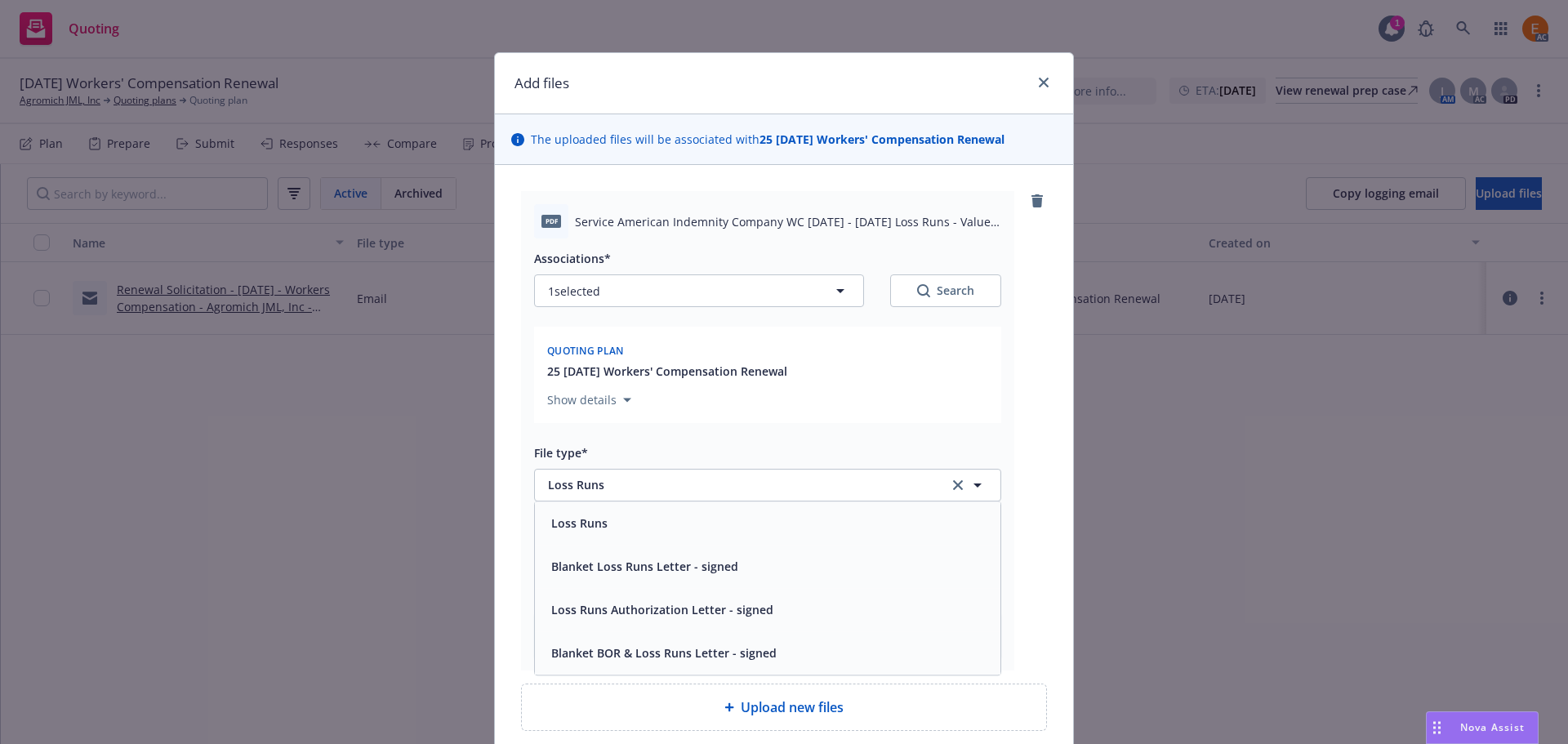
drag, startPoint x: 999, startPoint y: 291, endPoint x: 940, endPoint y: 282, distance: 59.7
click at [992, 288] on div "pdf Service American Indemnity Company WC 2020 - 2025 Loss Runs - Valued 2025-0…" at bounding box center [767, 430] width 493 height 479
click at [935, 283] on div "Search" at bounding box center [946, 291] width 58 height 16
type textarea "x"
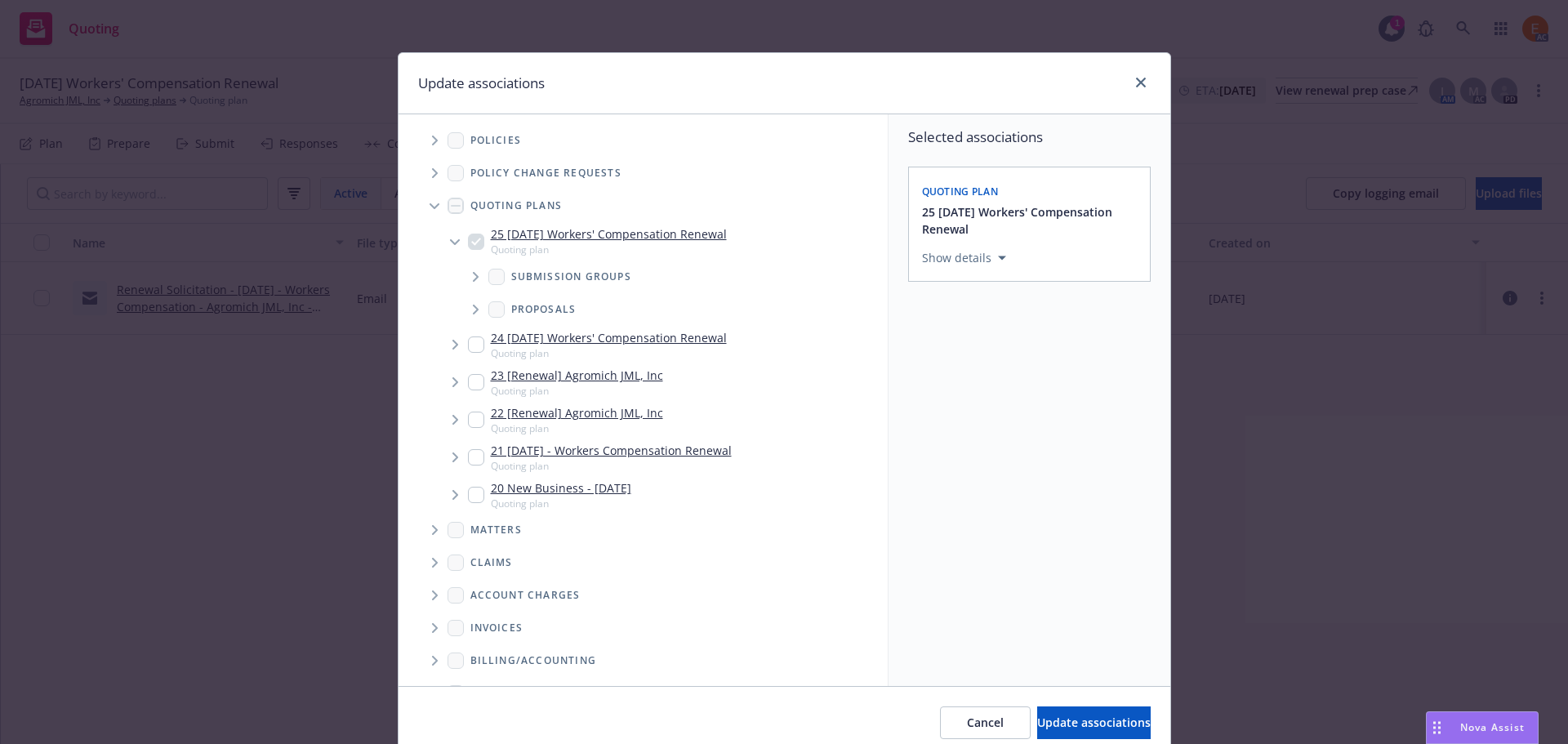
click at [435, 204] on span "Tree Example" at bounding box center [433, 205] width 26 height 26
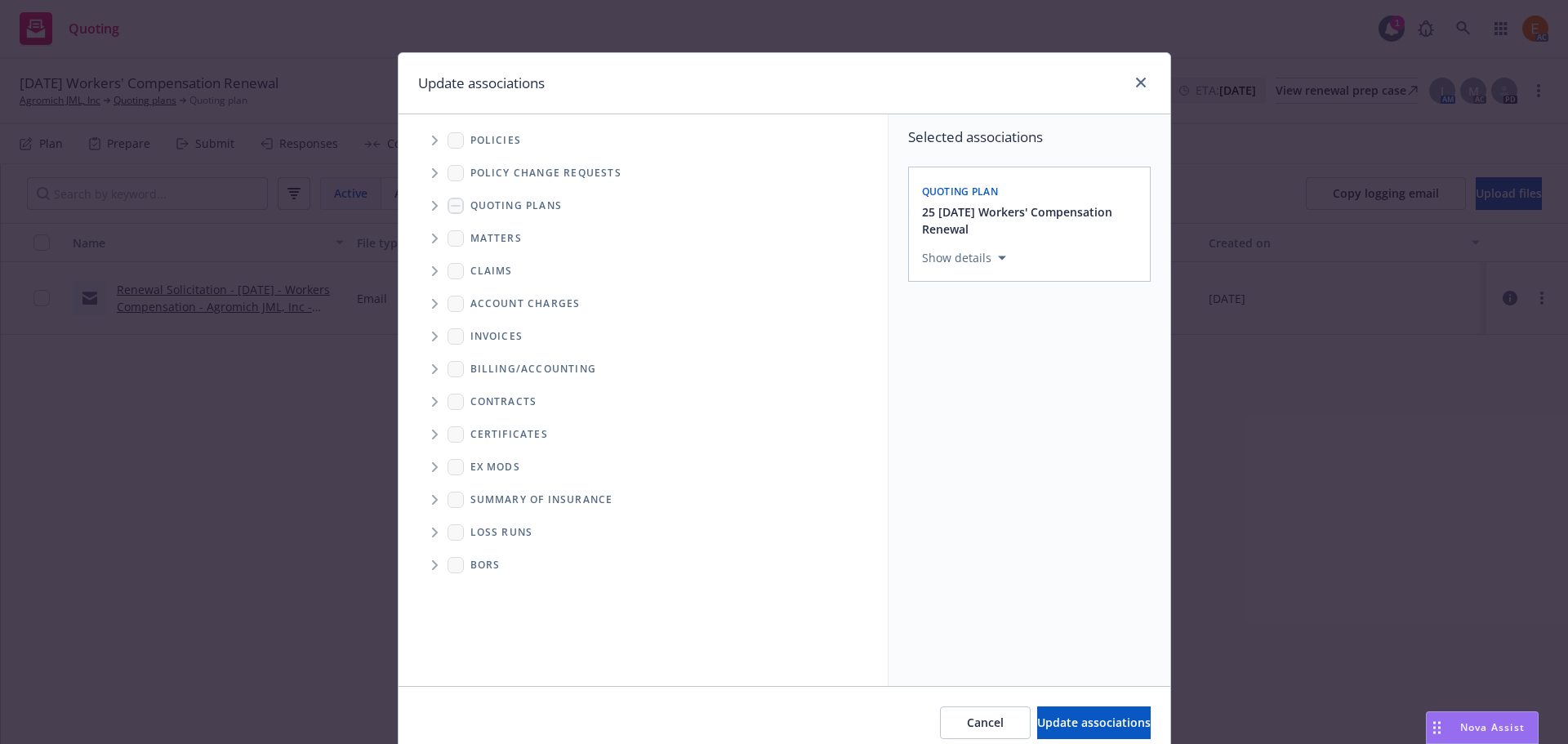
click at [423, 527] on span "Folder Tree Example" at bounding box center [433, 531] width 26 height 26
click at [497, 563] on link "New Loss Runs folder" at bounding box center [555, 561] width 118 height 17
checkbox input "true"
click at [988, 362] on div "Select an option" at bounding box center [1022, 370] width 174 height 16
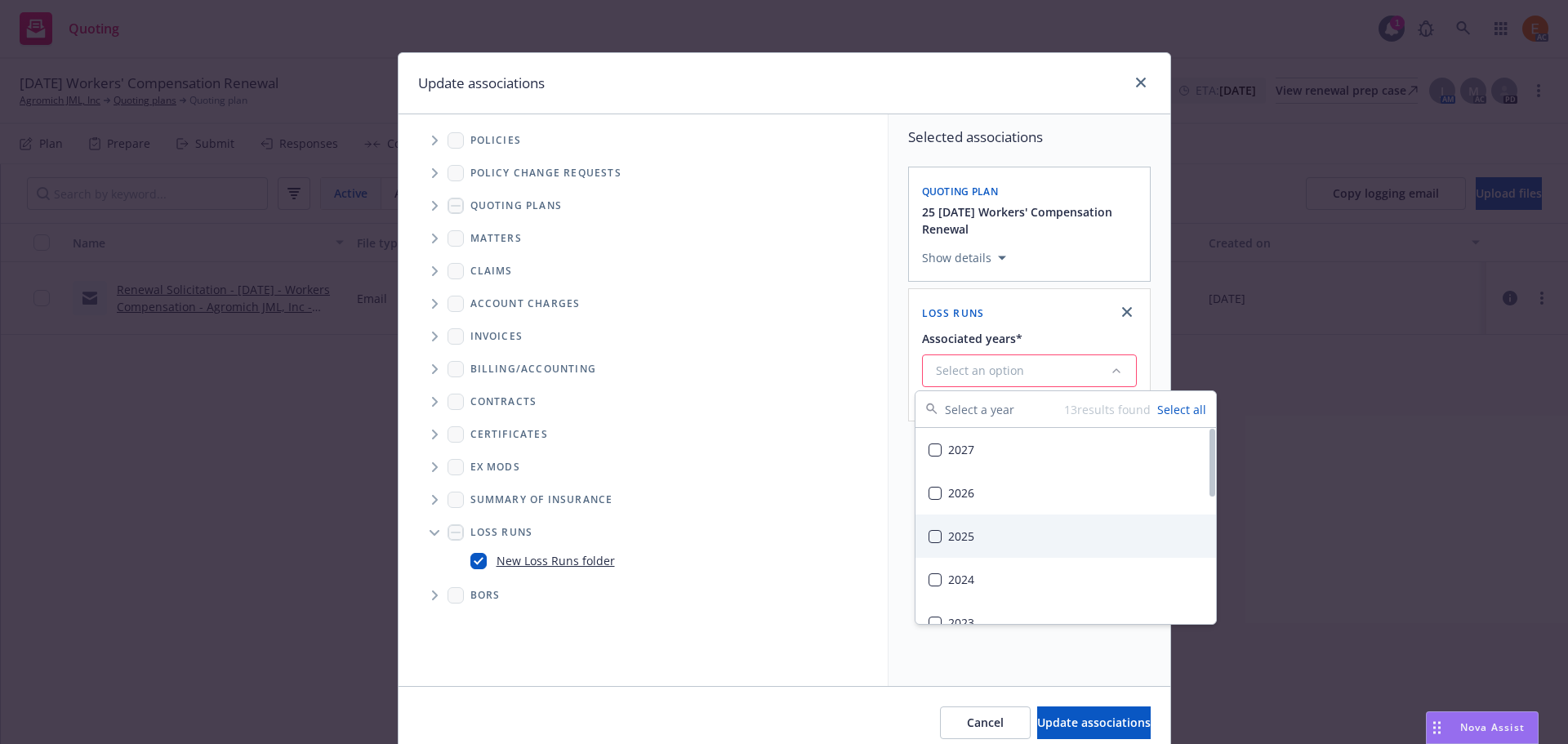
click at [997, 545] on div "2025" at bounding box center [1065, 535] width 300 height 43
click at [1060, 737] on button "Update associations" at bounding box center [1093, 722] width 113 height 33
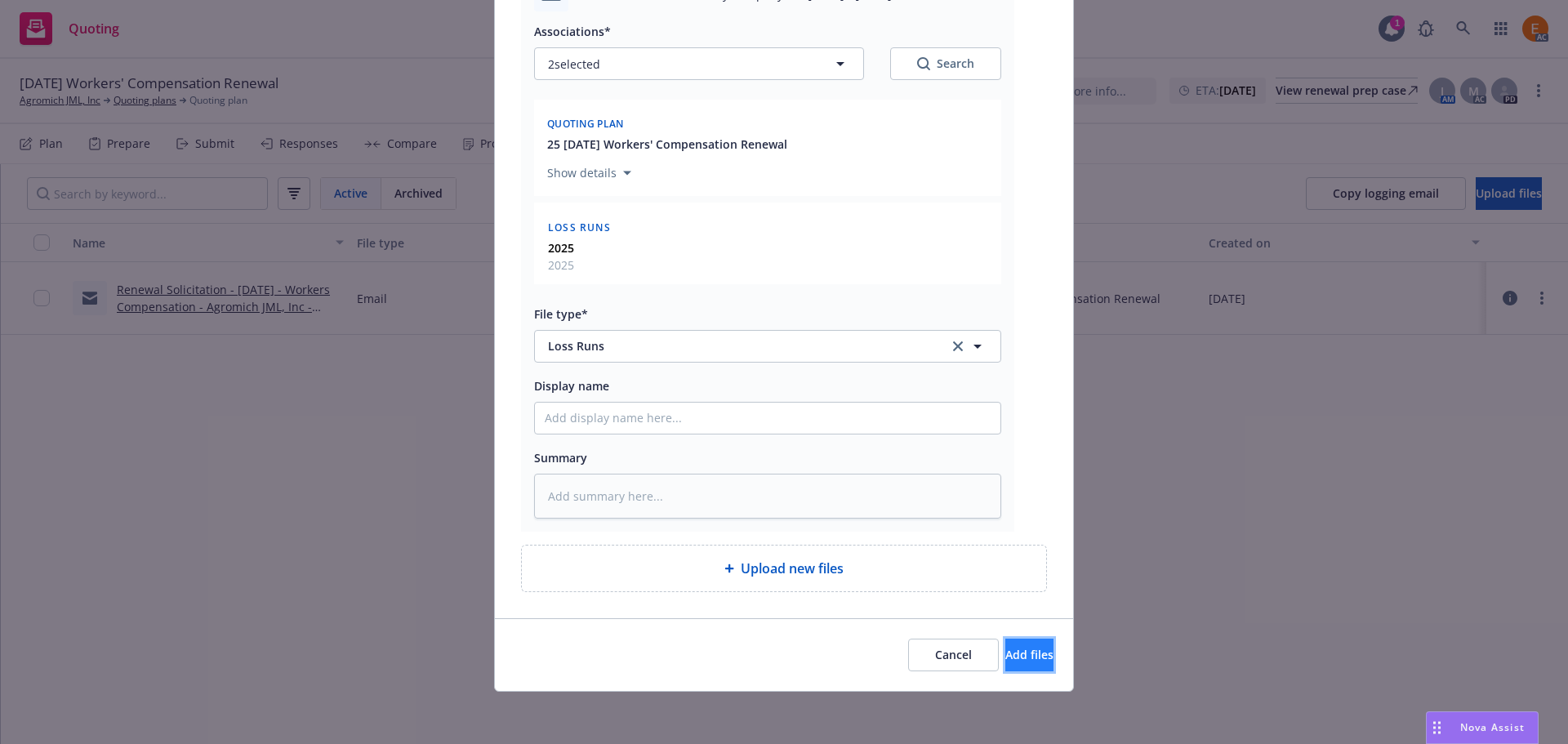
click at [1018, 655] on span "Add files" at bounding box center [1029, 654] width 48 height 15
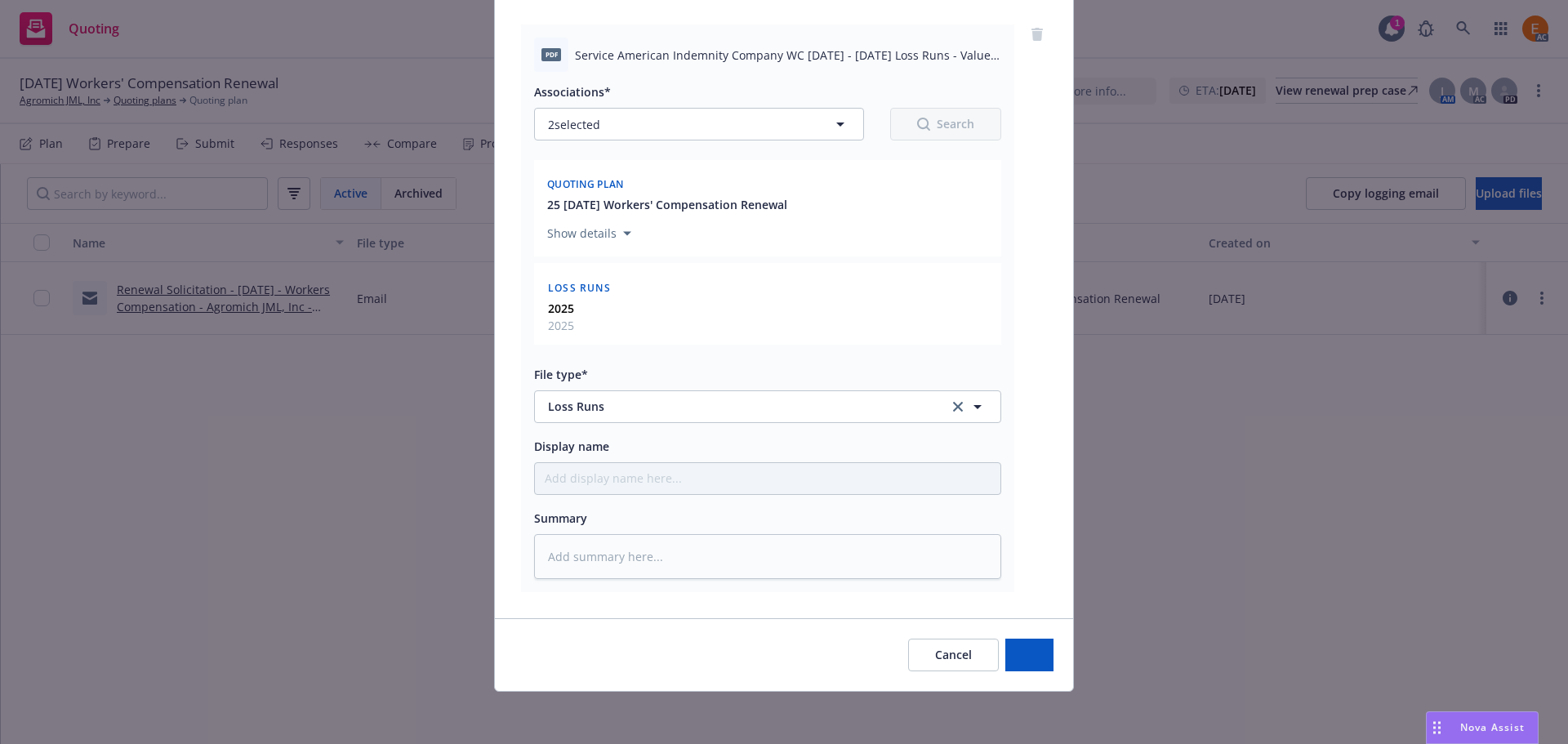
type textarea "x"
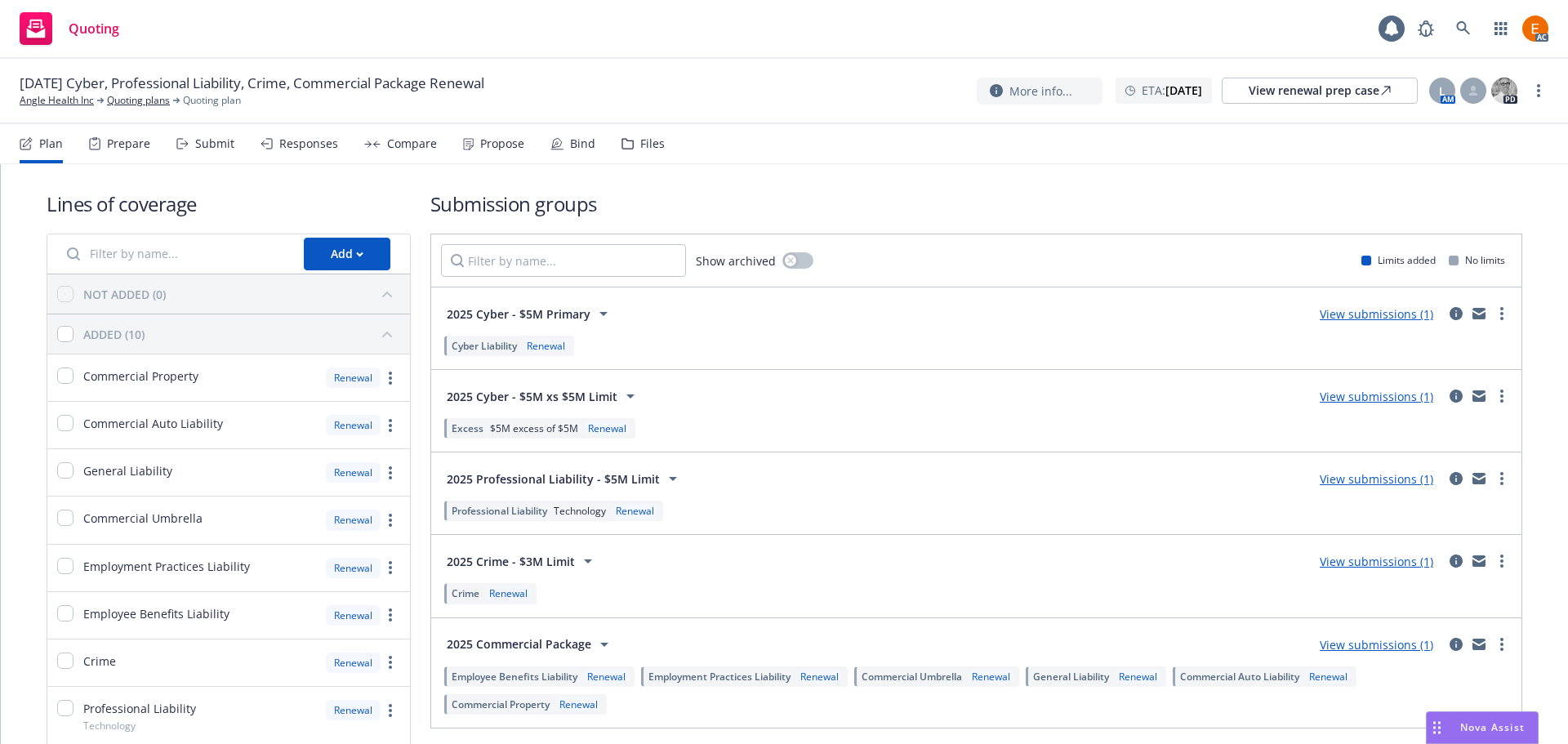
click at [641, 138] on div "Files" at bounding box center [653, 144] width 25 height 13
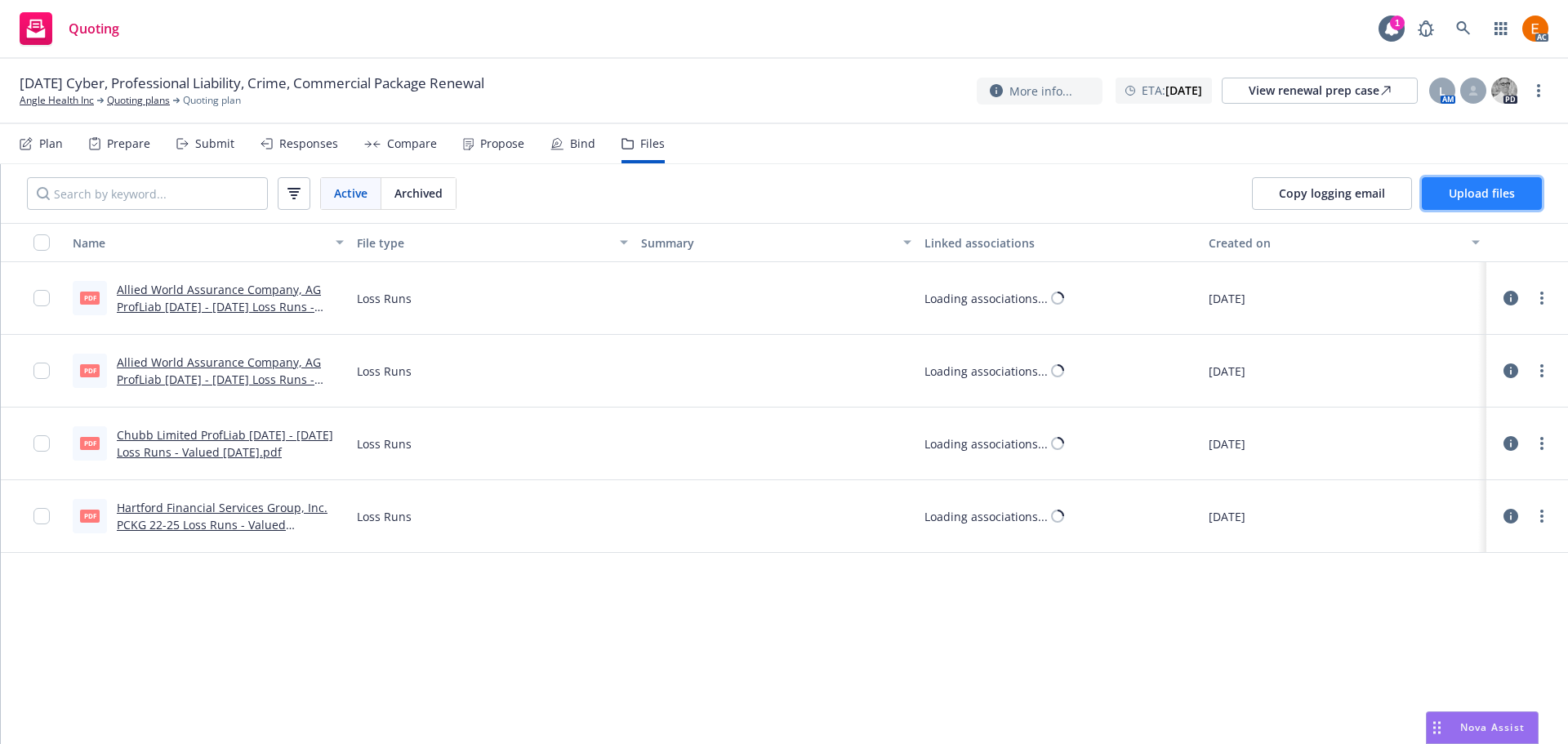
click at [1511, 207] on button "Upload files" at bounding box center [1481, 194] width 120 height 33
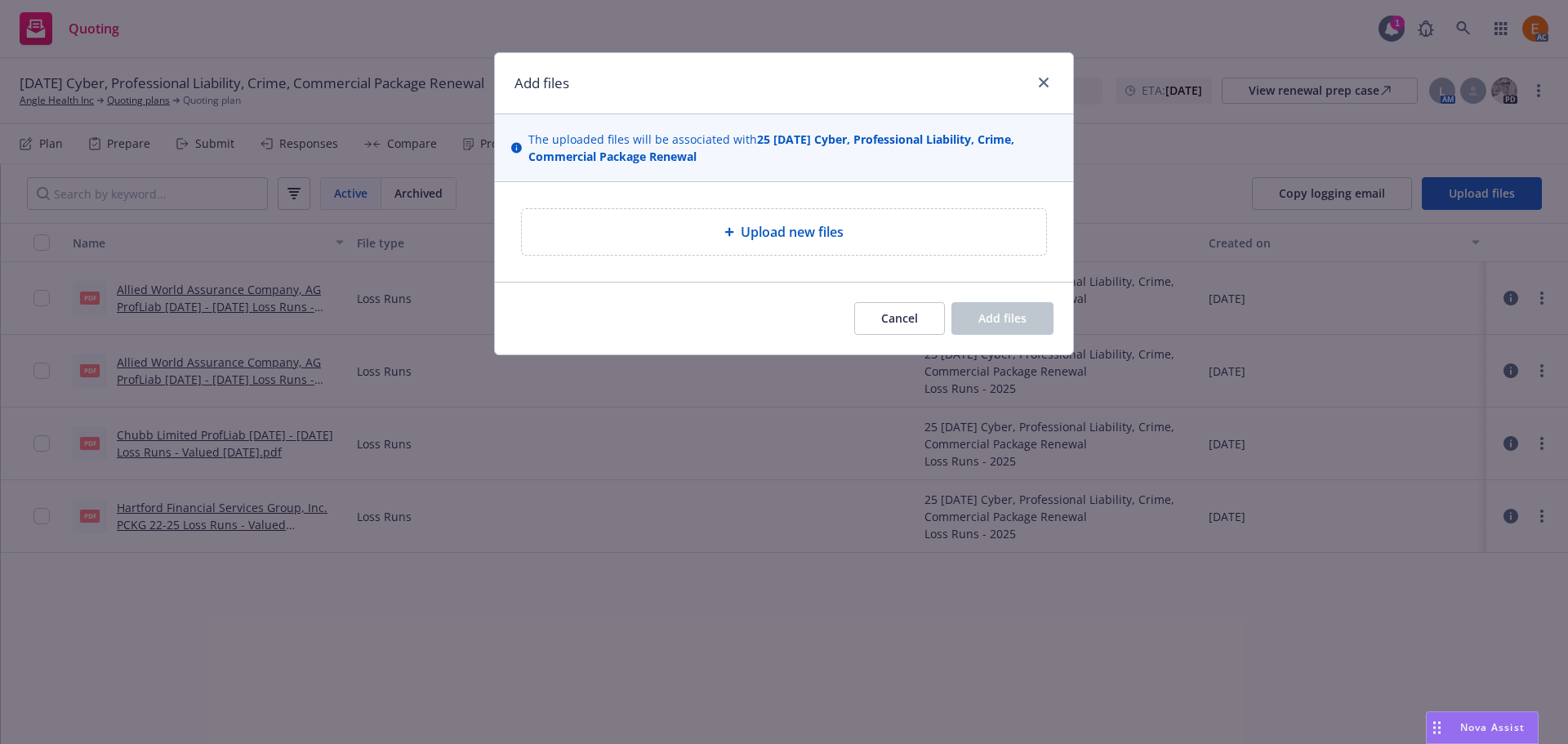
click at [674, 244] on div "Upload new files" at bounding box center [784, 232] width 525 height 46
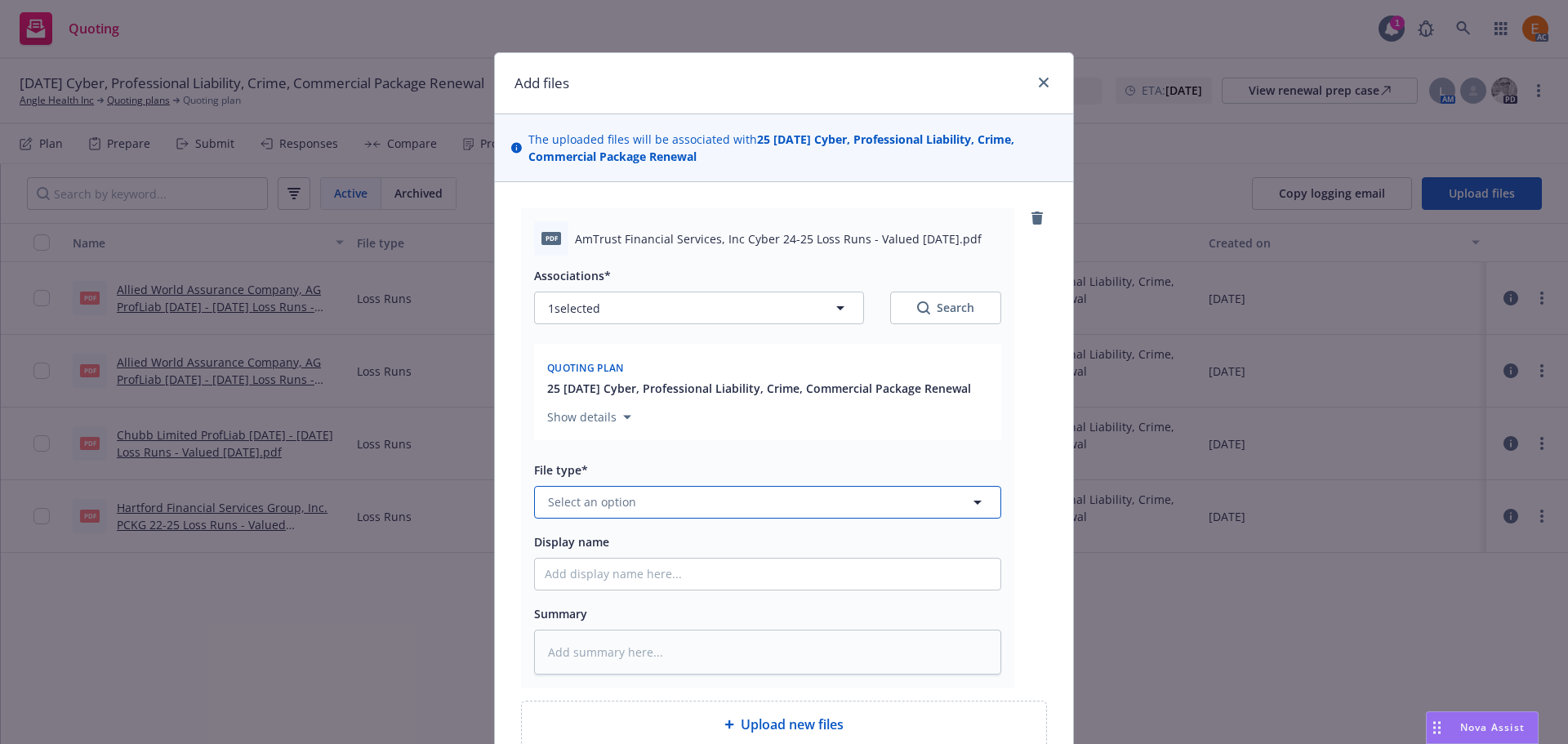
click at [722, 508] on button "Select an option" at bounding box center [767, 502] width 467 height 33
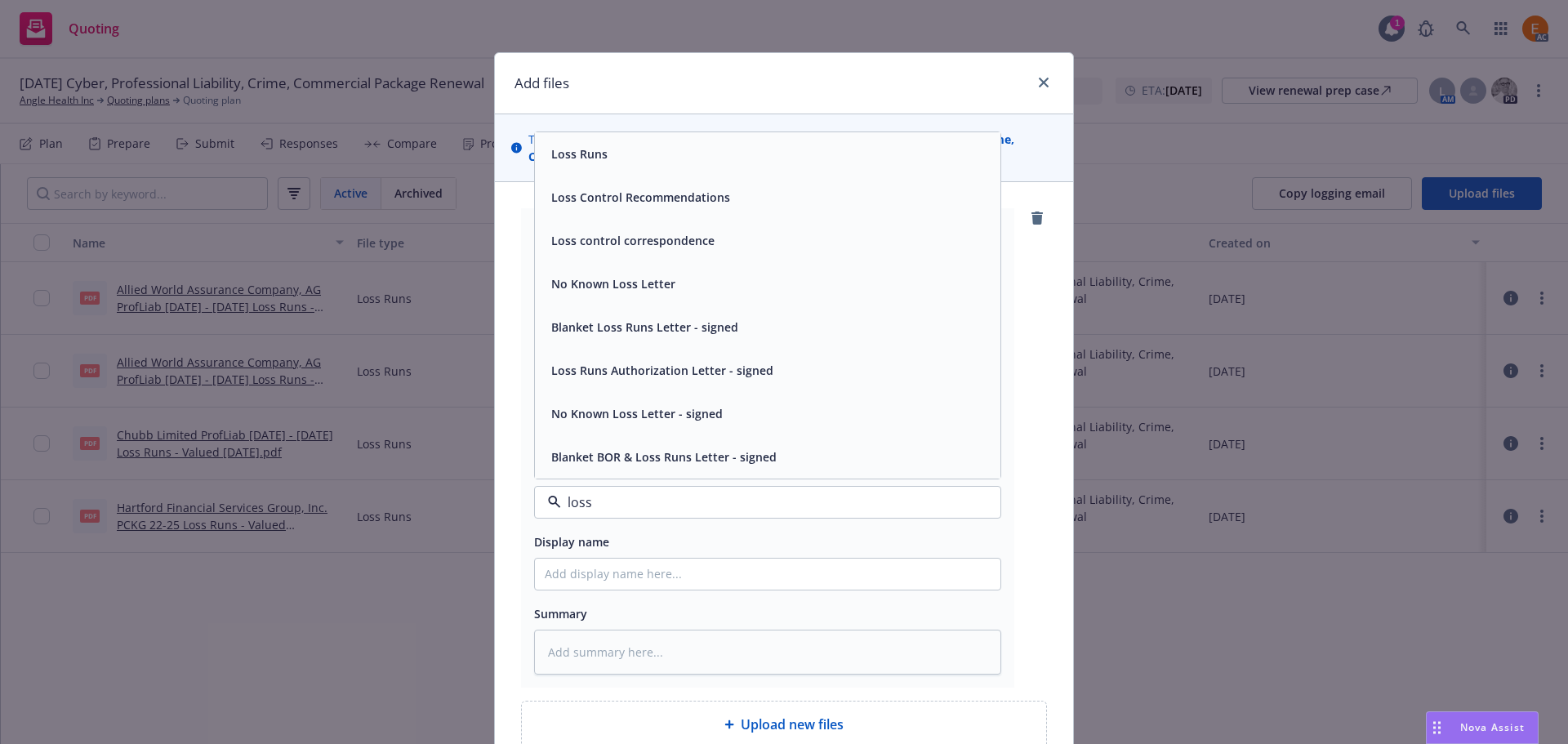
type input "loss r"
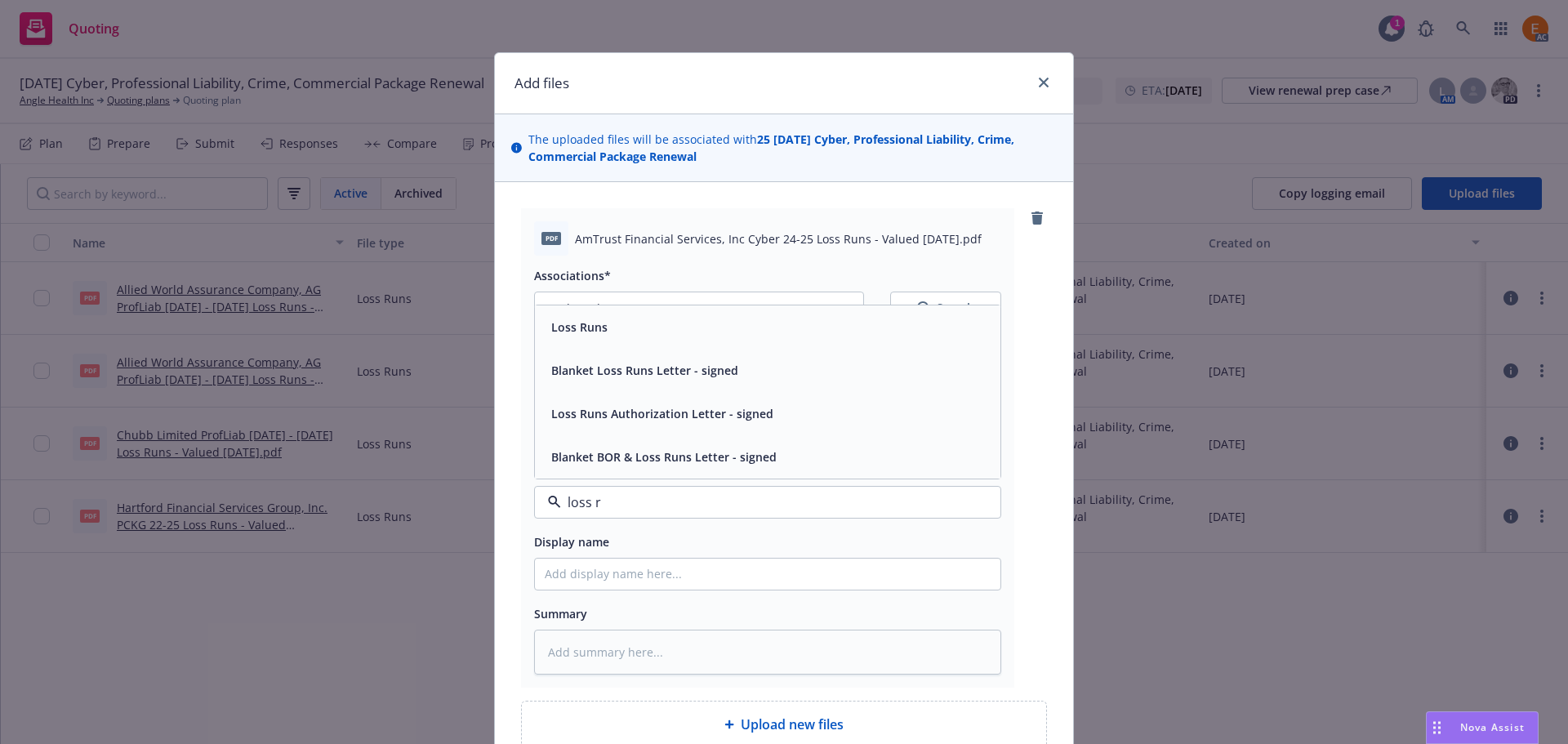
click at [617, 345] on div "Loss Runs" at bounding box center [767, 326] width 465 height 43
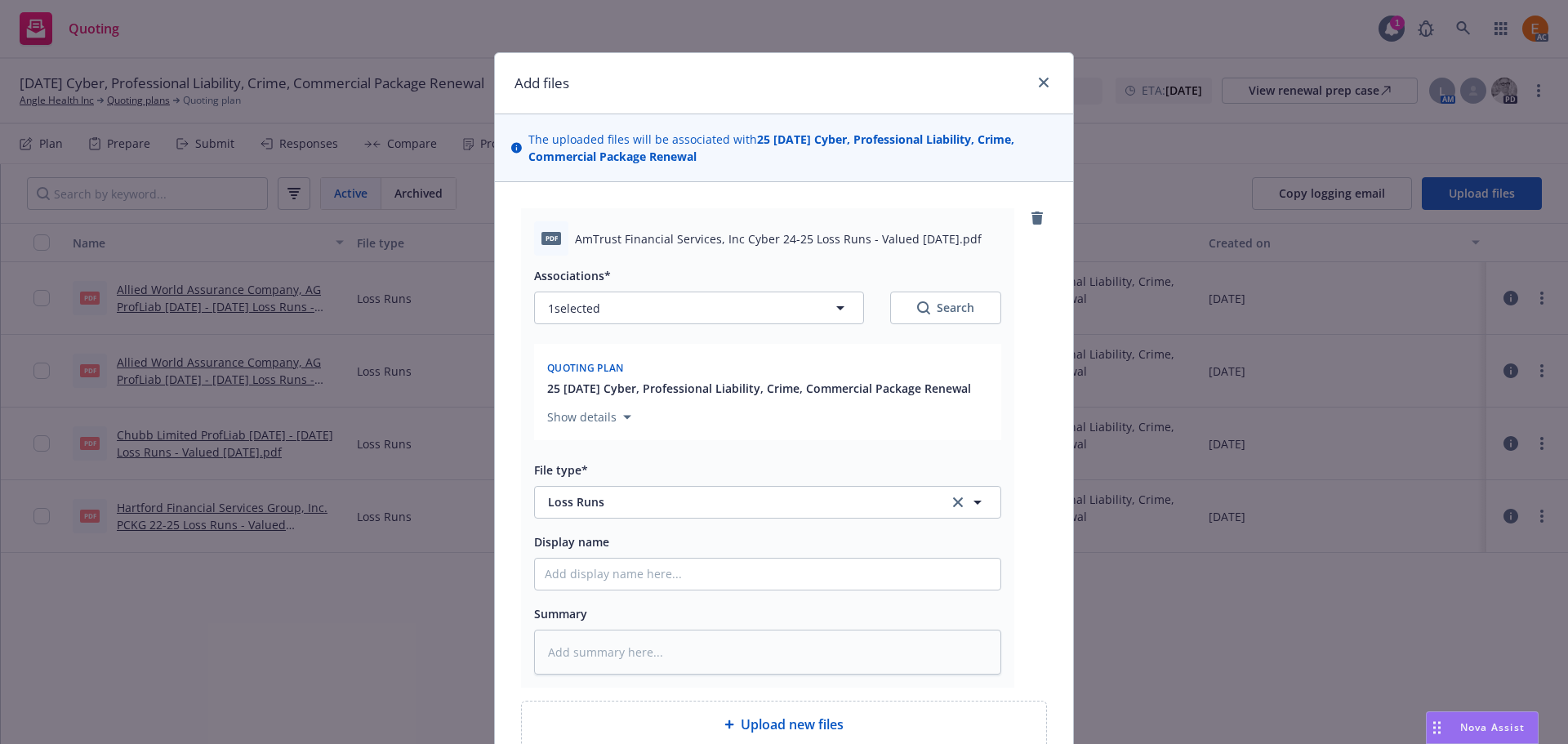
click at [904, 298] on button "Search" at bounding box center [946, 308] width 111 height 33
type textarea "x"
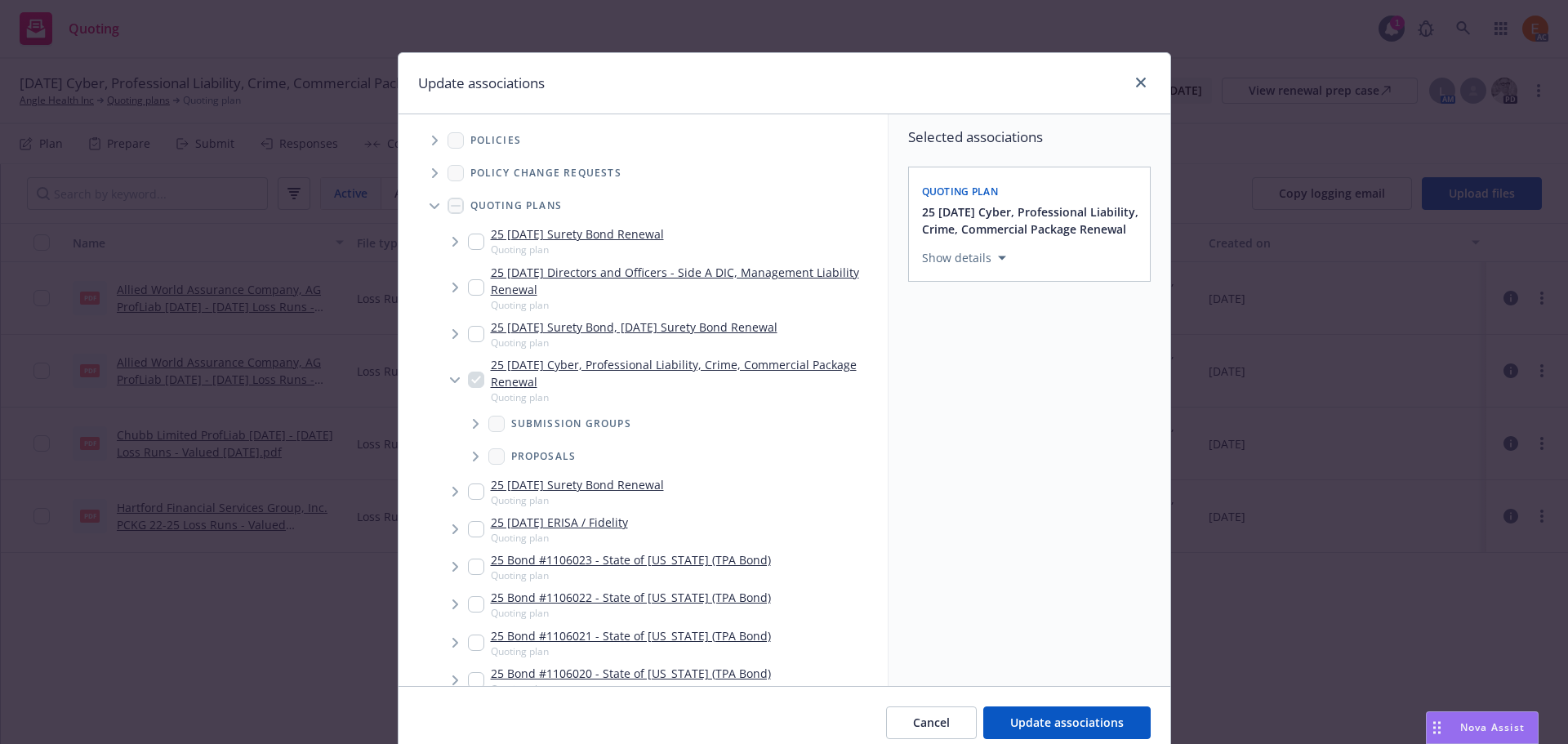
click at [426, 198] on span "Tree Example" at bounding box center [433, 205] width 26 height 26
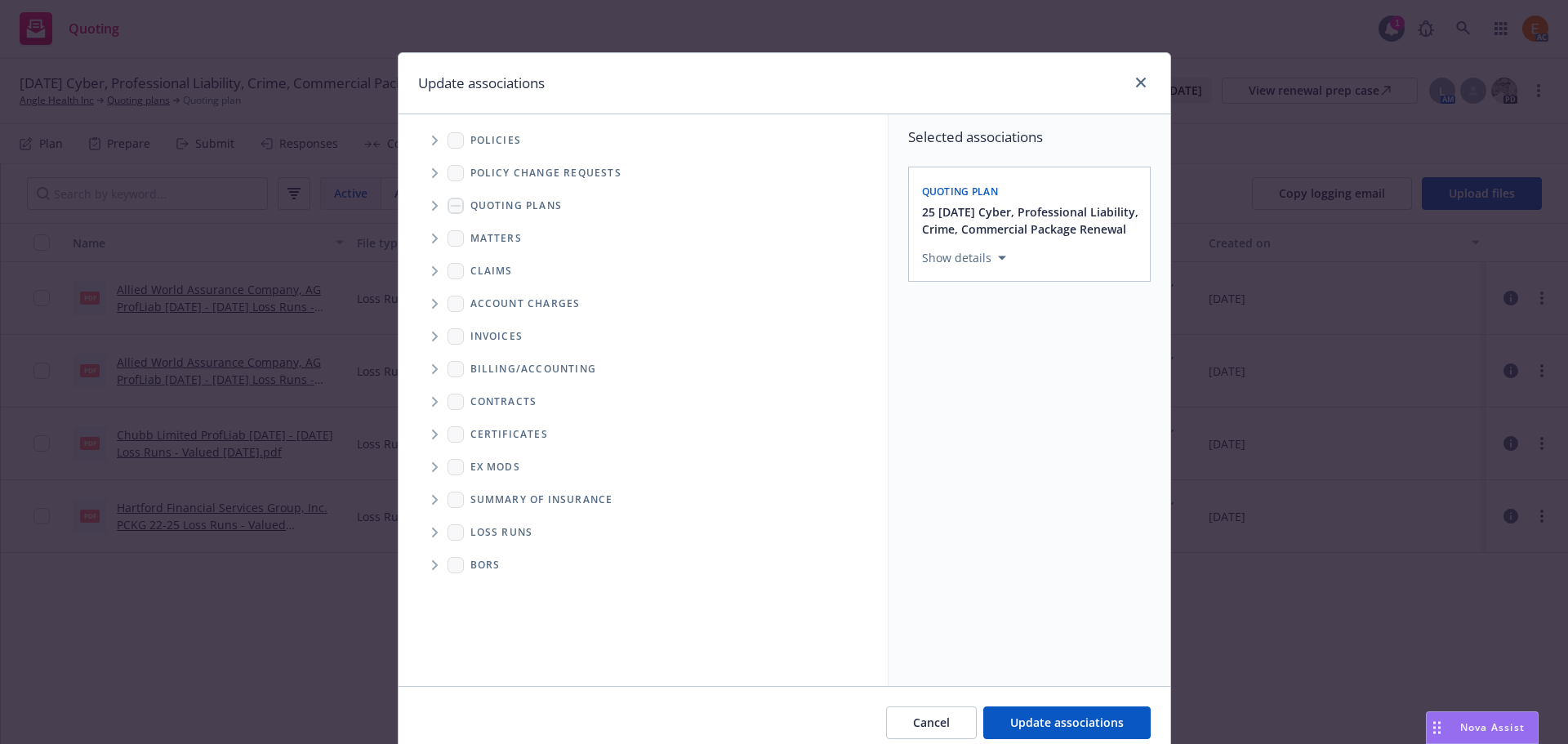
click at [424, 532] on span "Folder Tree Example" at bounding box center [433, 531] width 26 height 26
click at [497, 598] on link "2025" at bounding box center [509, 591] width 26 height 17
checkbox input "true"
click at [1056, 733] on button "Update associations" at bounding box center [1066, 722] width 168 height 33
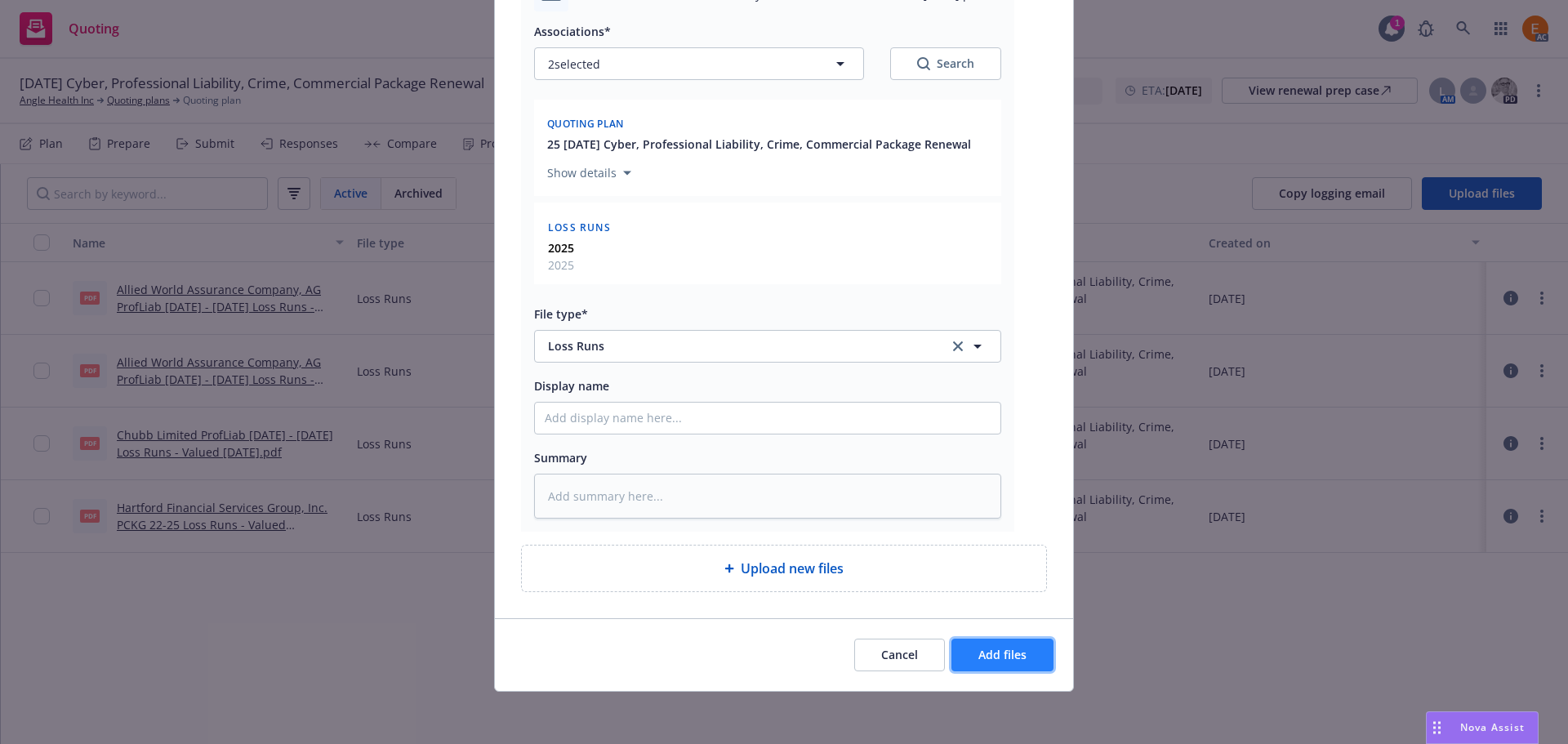
click at [1015, 653] on span "Add files" at bounding box center [1002, 654] width 48 height 15
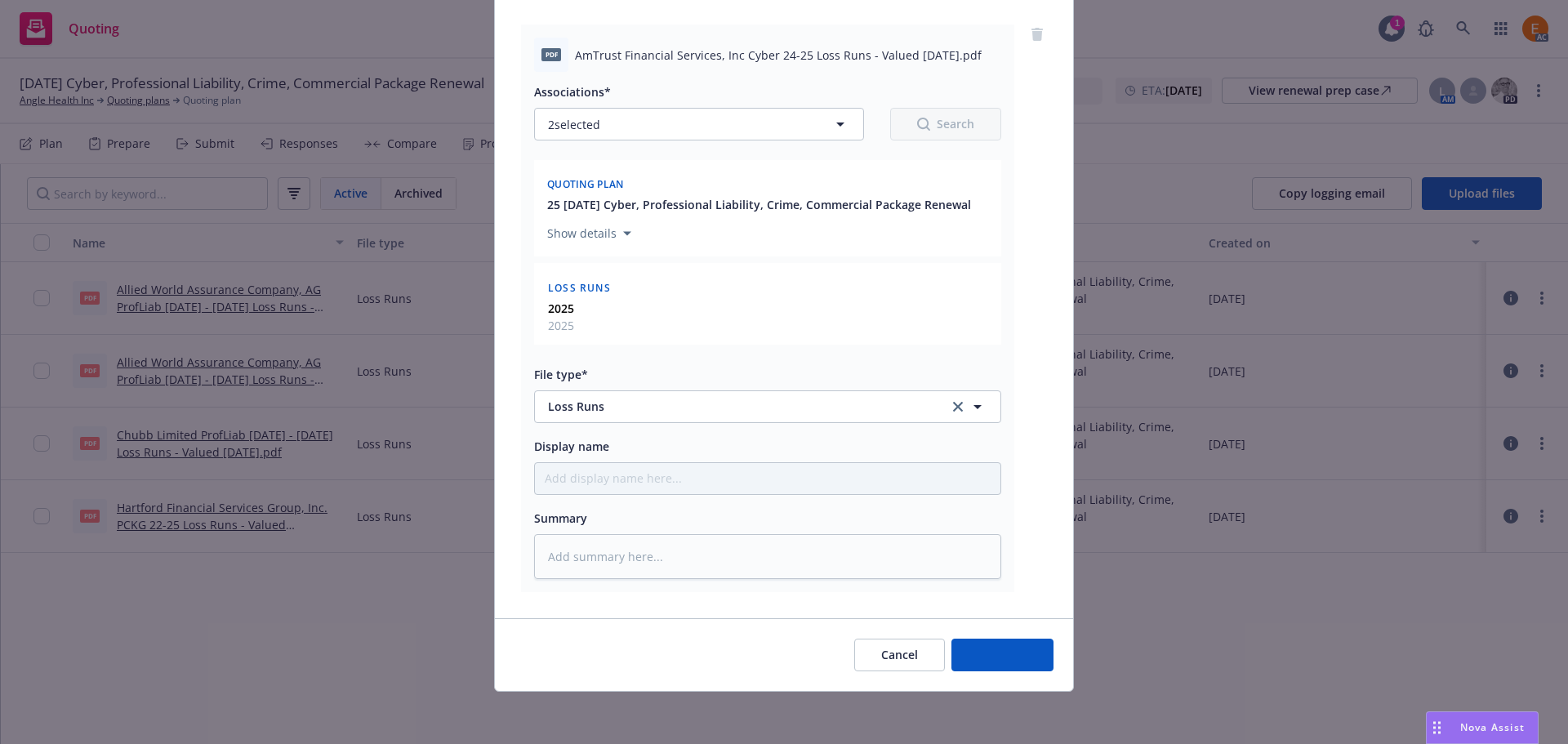
scroll to position [184, 0]
type textarea "x"
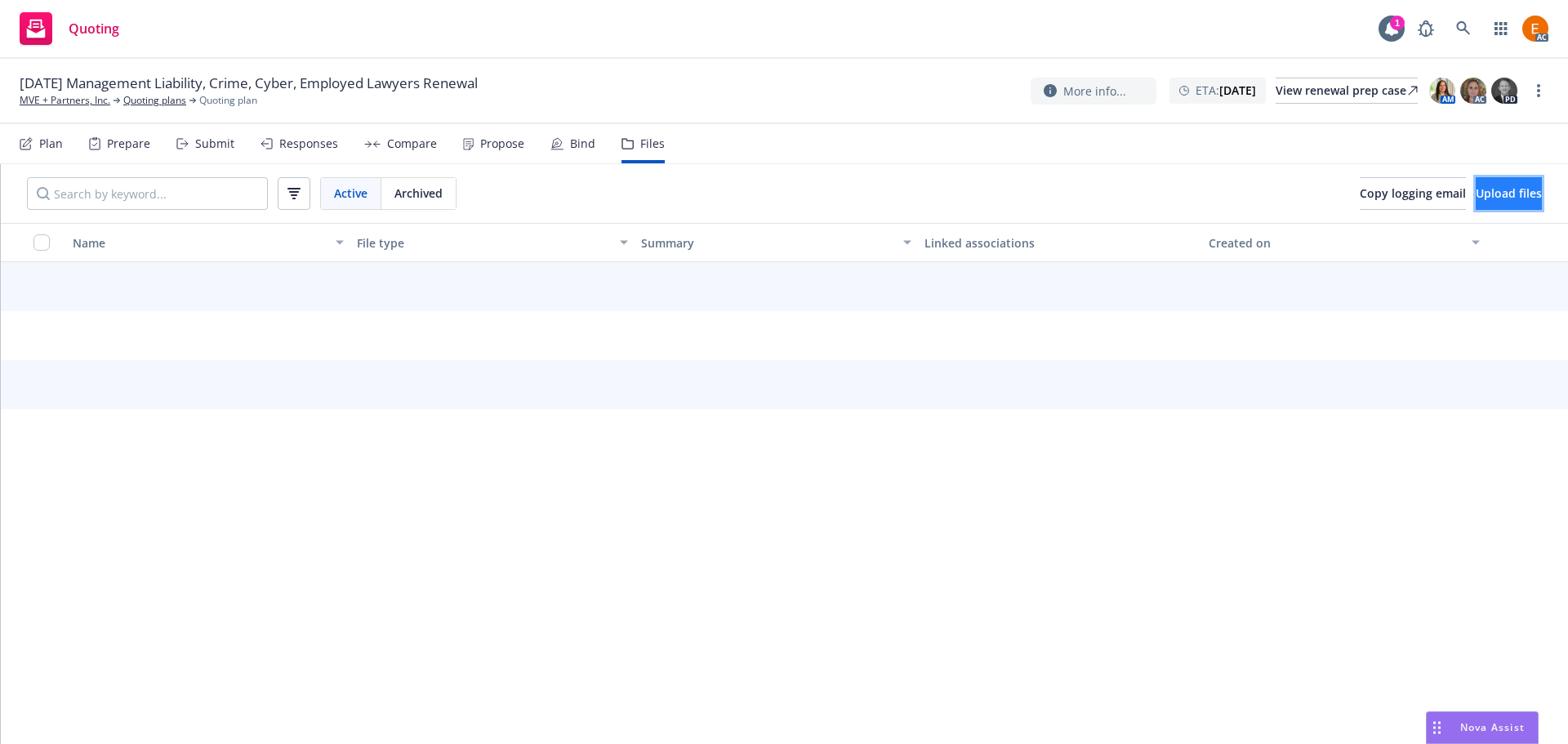
click at [1476, 195] on span "Upload files" at bounding box center [1509, 193] width 66 height 15
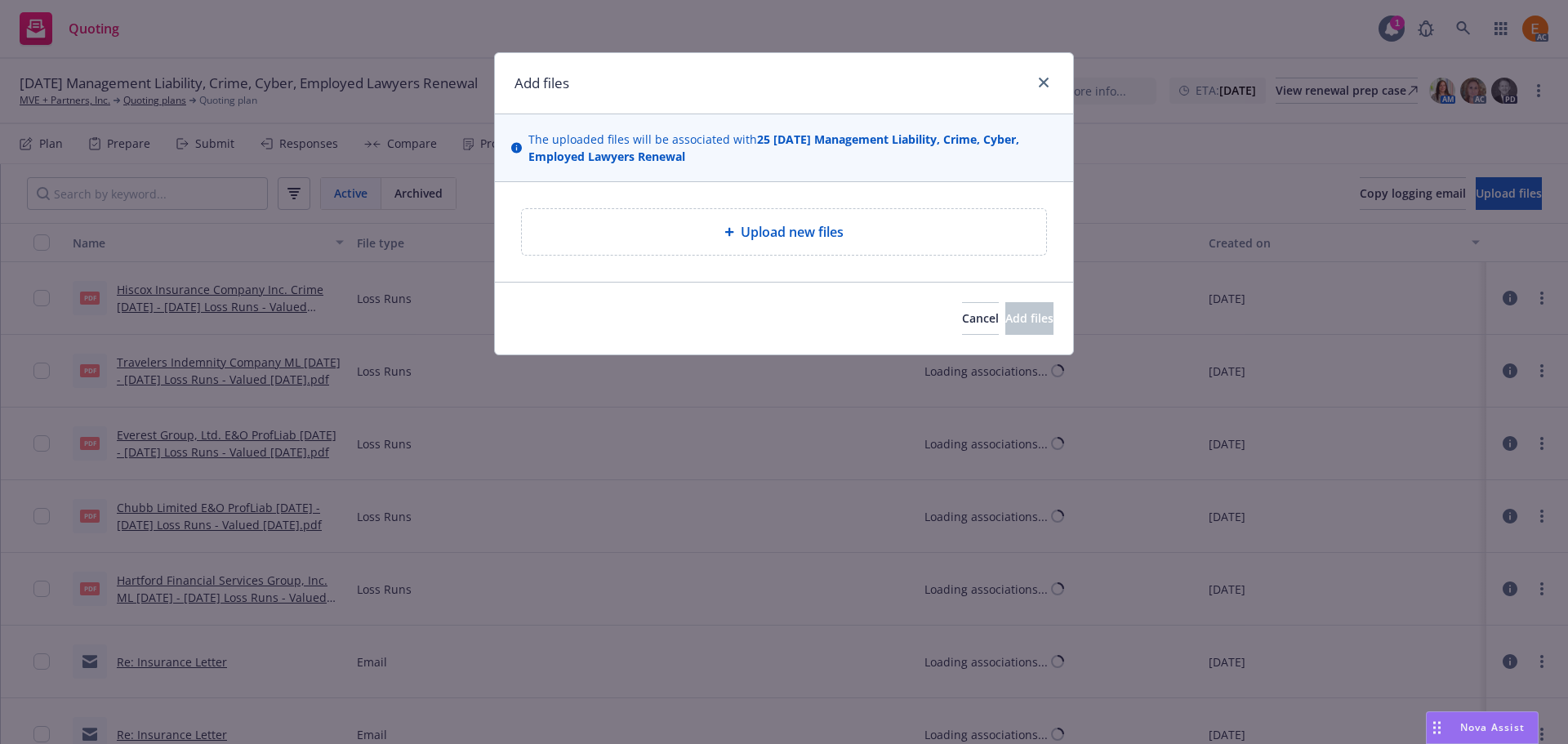
click at [839, 217] on div "Upload new files" at bounding box center [784, 232] width 525 height 46
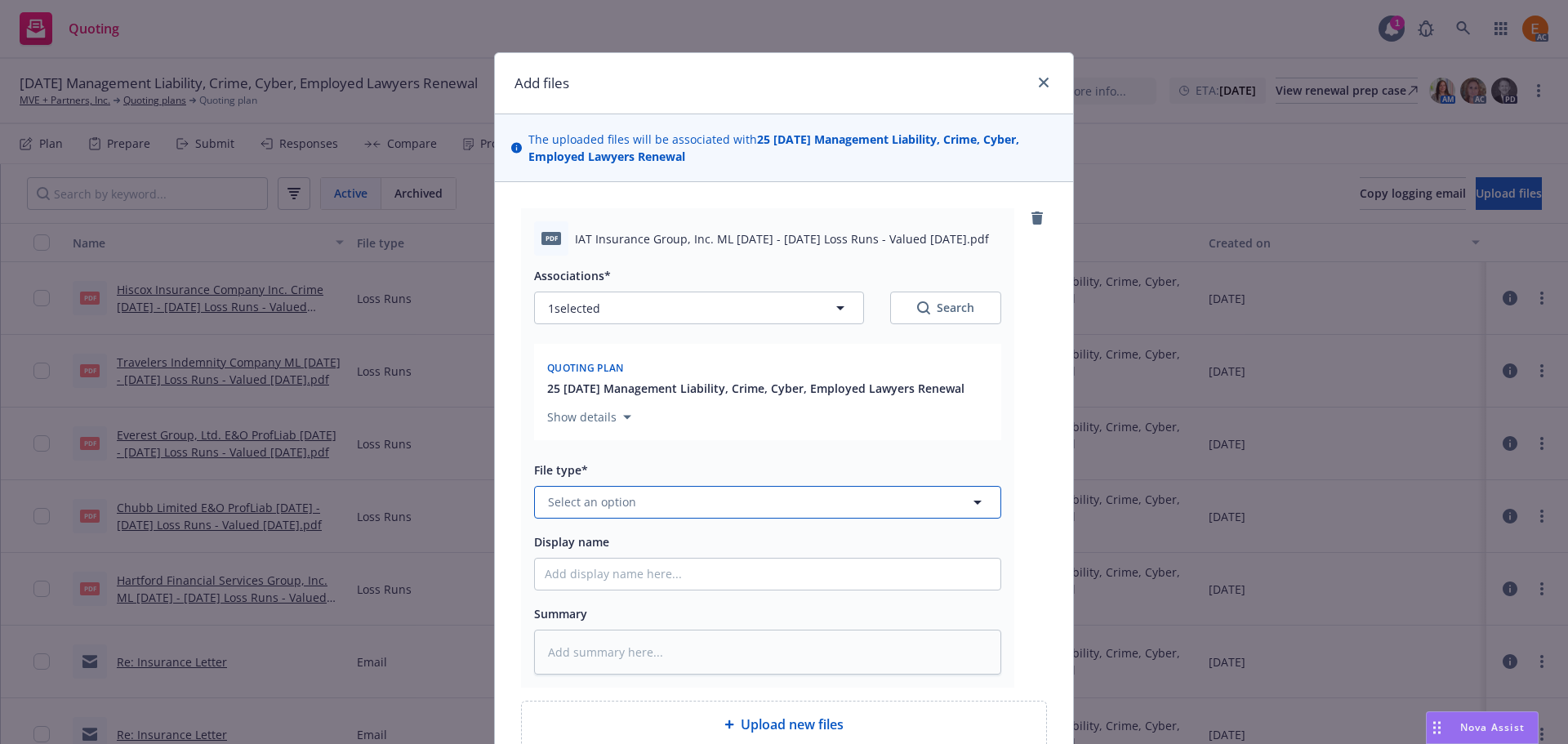
click at [714, 499] on button "Select an option" at bounding box center [767, 502] width 467 height 33
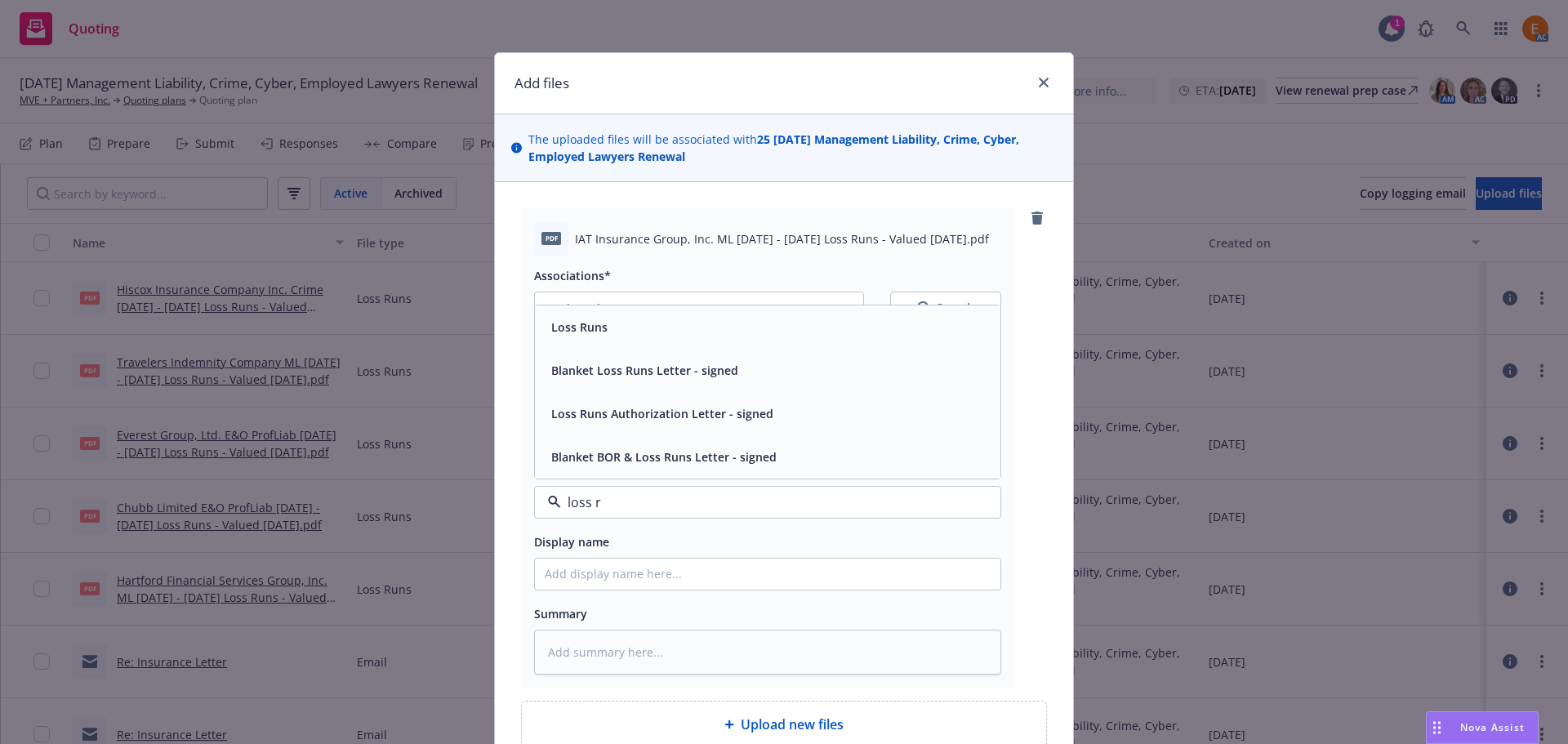
type input "loss r"
click at [600, 305] on div "Loss Runs Blanket Loss Runs Letter - signed Loss Runs Authorization Letter - si…" at bounding box center [767, 392] width 467 height 174
click at [609, 327] on div "Loss Runs" at bounding box center [767, 327] width 446 height 24
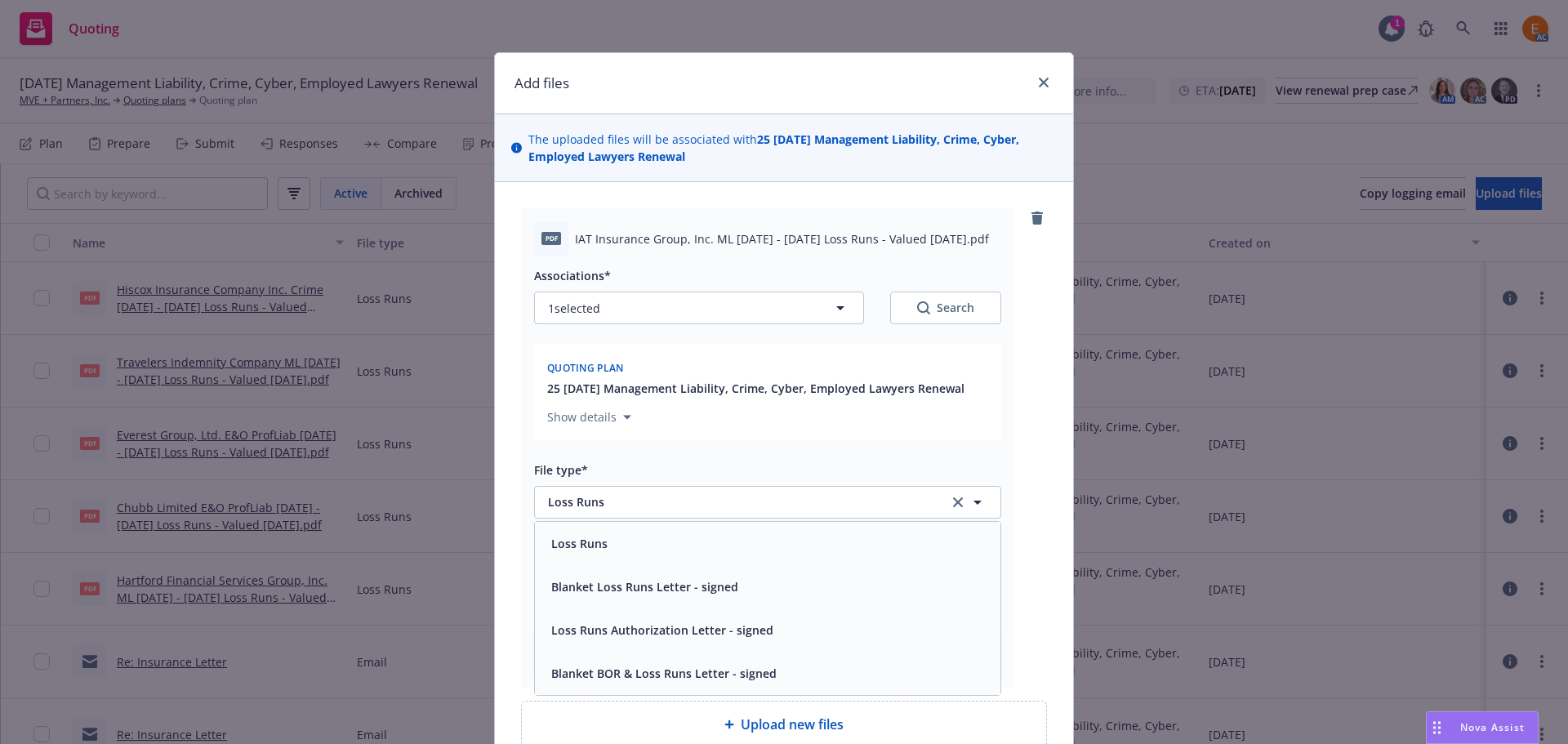
click at [976, 316] on button "Search" at bounding box center [946, 308] width 111 height 33
type textarea "x"
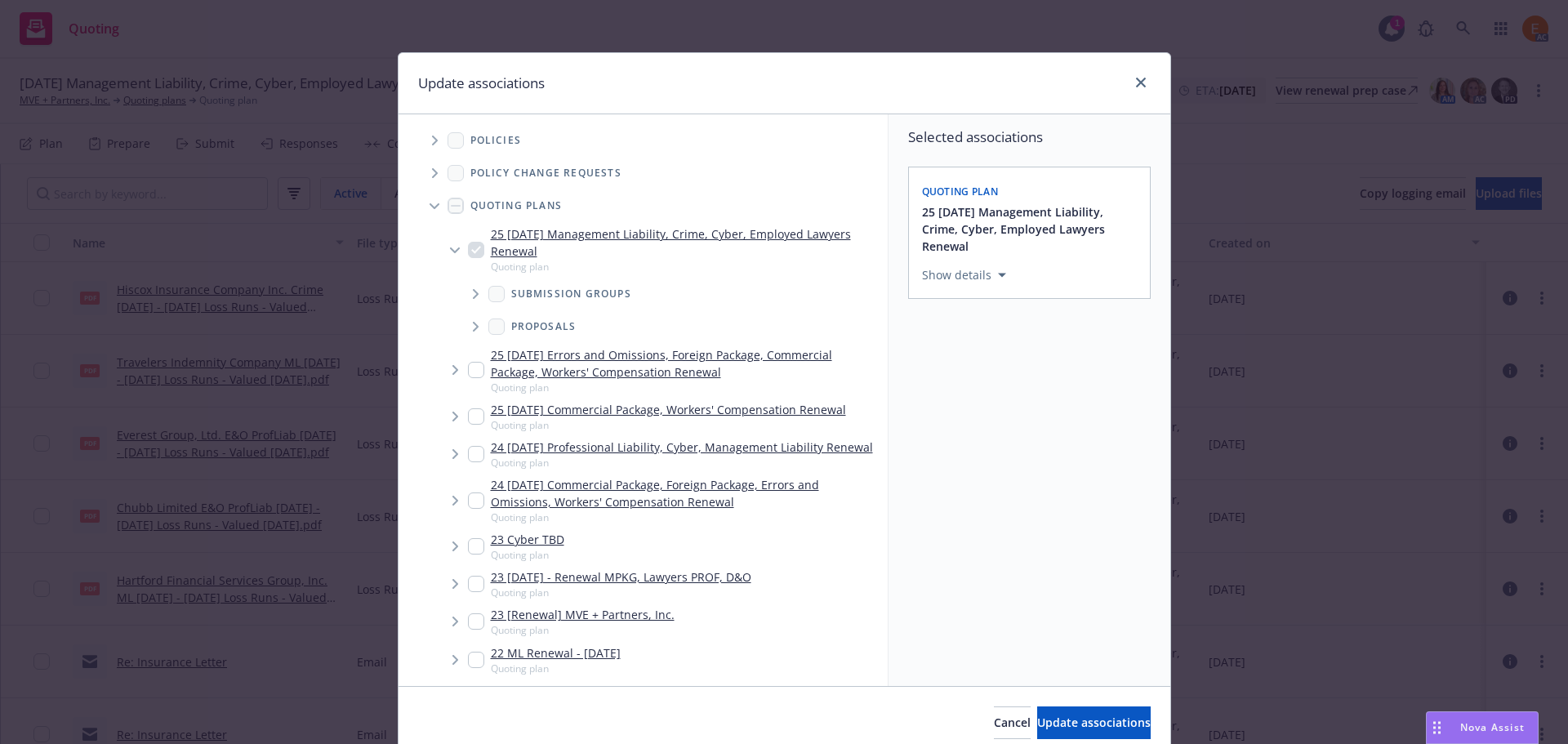
click at [430, 210] on span "Tree Example" at bounding box center [433, 205] width 26 height 26
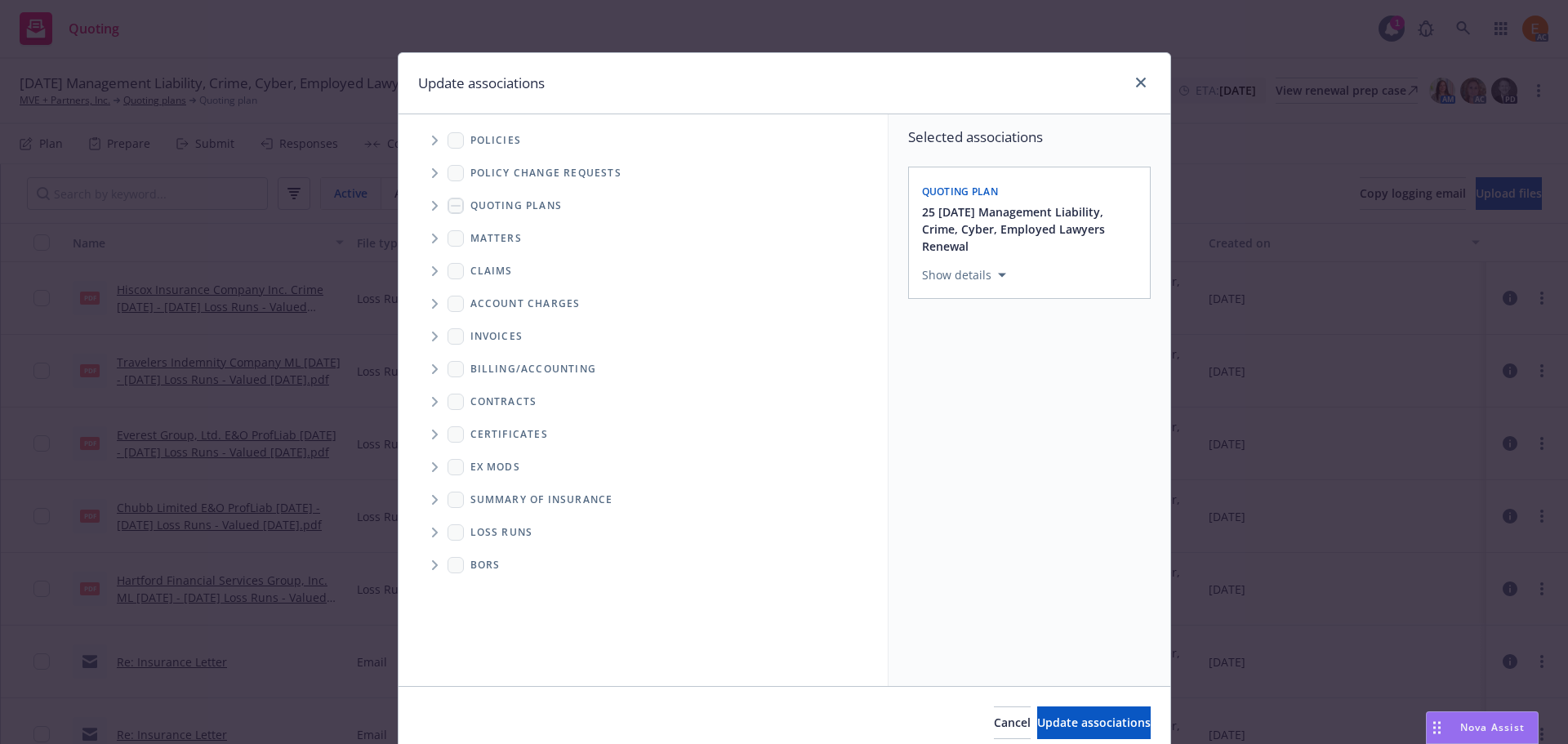
click at [429, 525] on span "Folder Tree Example" at bounding box center [433, 531] width 26 height 26
click at [510, 587] on link "2025" at bounding box center [509, 591] width 26 height 17
checkbox input "true"
click at [1098, 709] on button "Update associations" at bounding box center [1093, 722] width 113 height 33
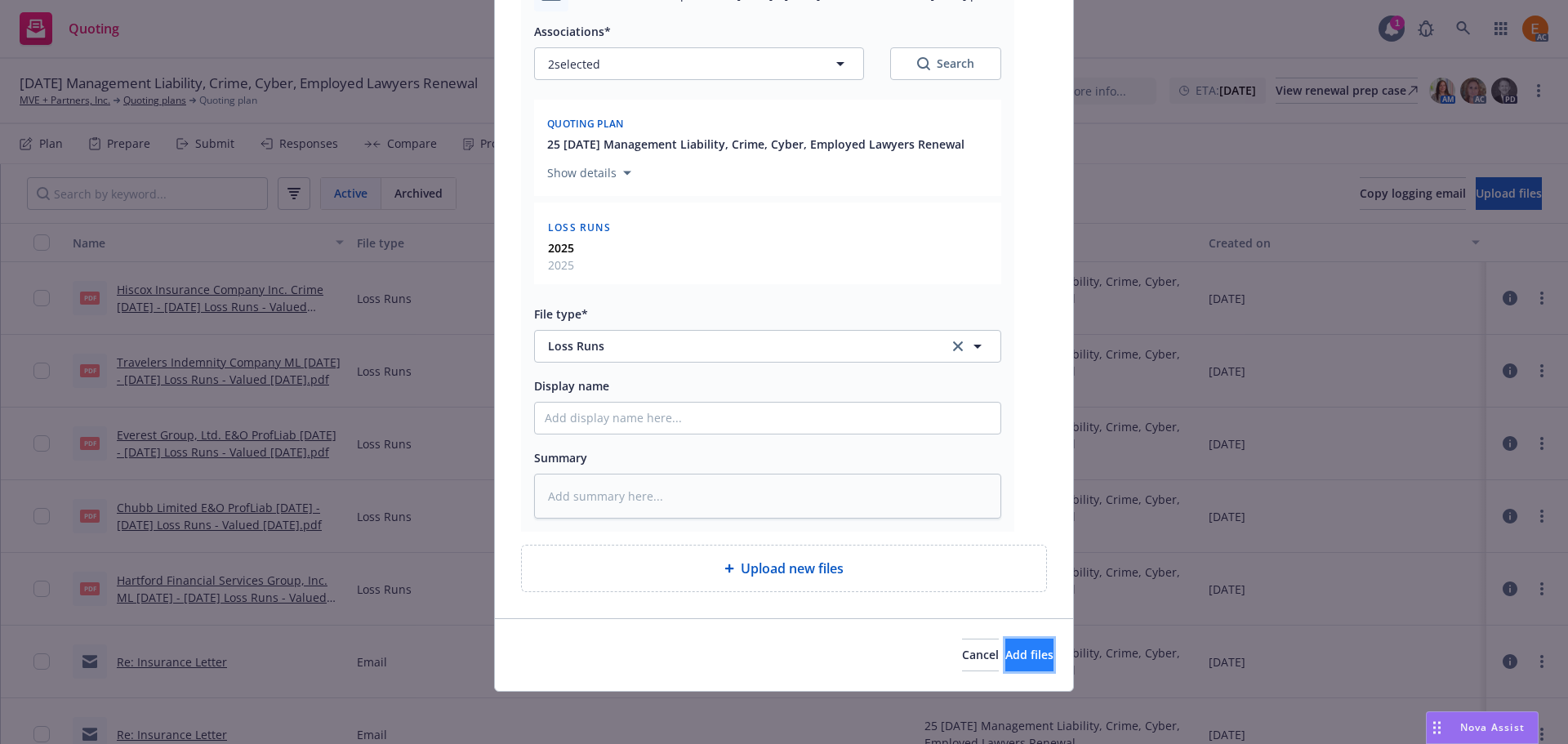
click at [1005, 655] on span "Add files" at bounding box center [1029, 654] width 48 height 15
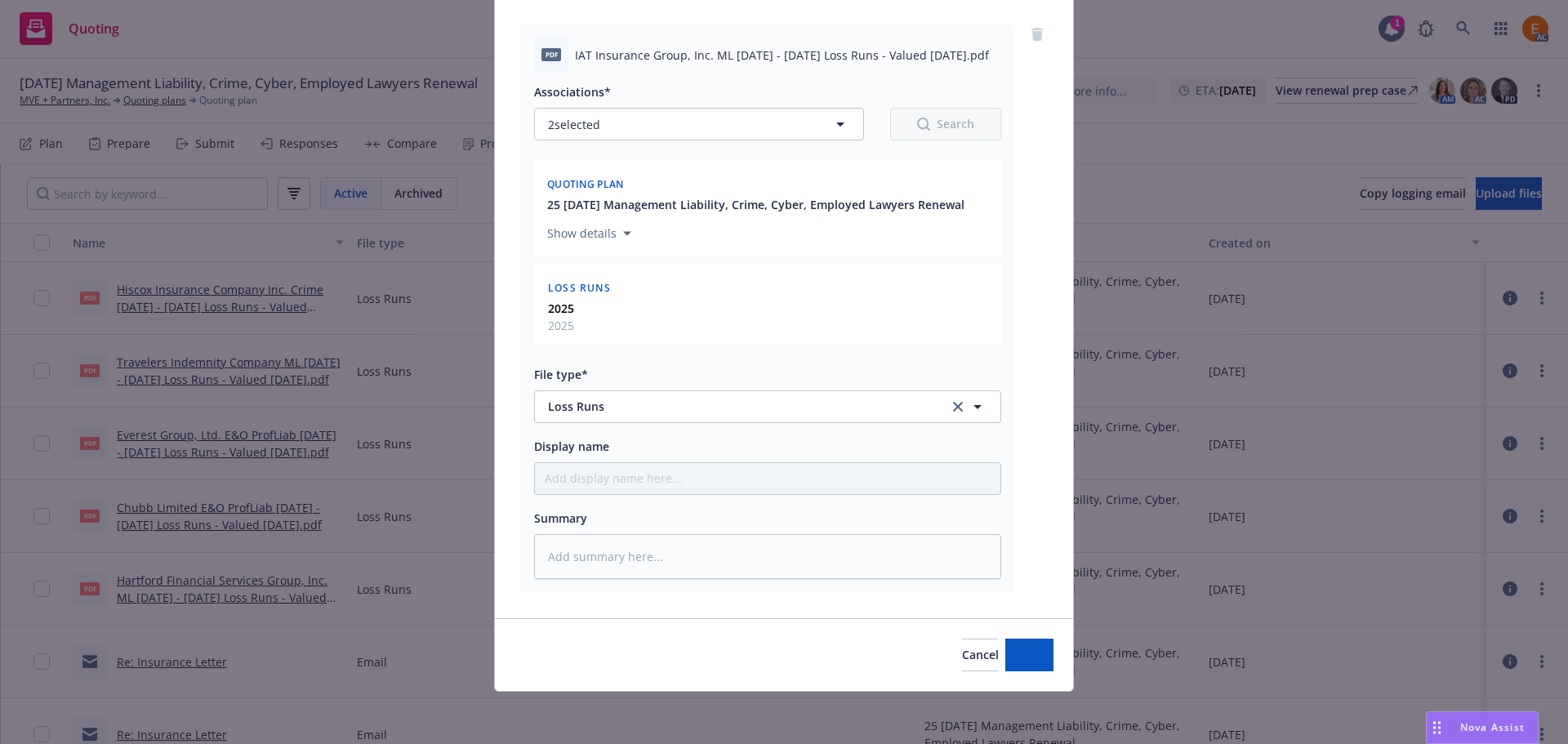
scroll to position [184, 0]
type textarea "x"
